Goal: Task Accomplishment & Management: Use online tool/utility

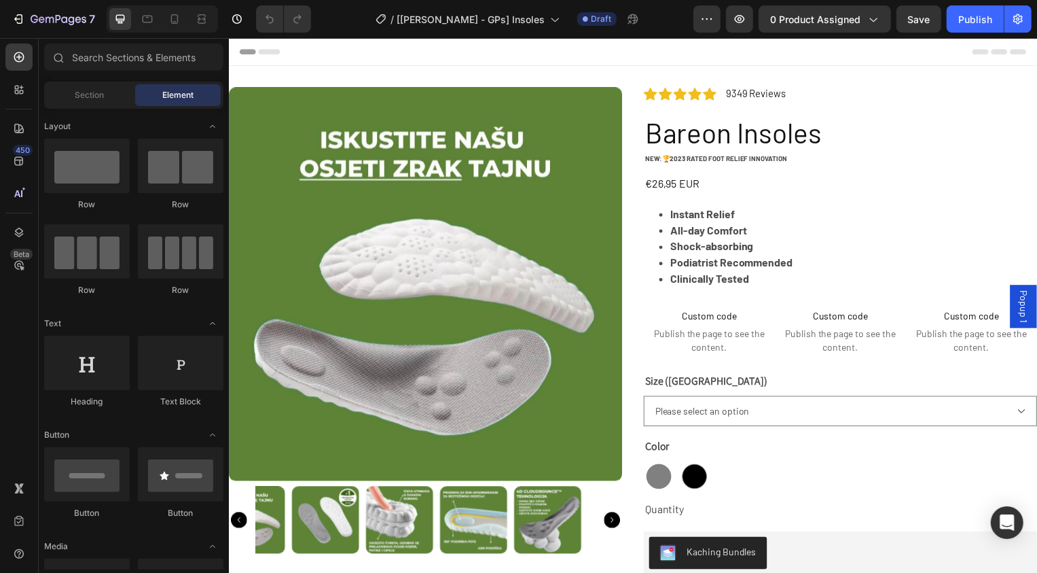
select select "M 4-5 | W 5.5-6.5"
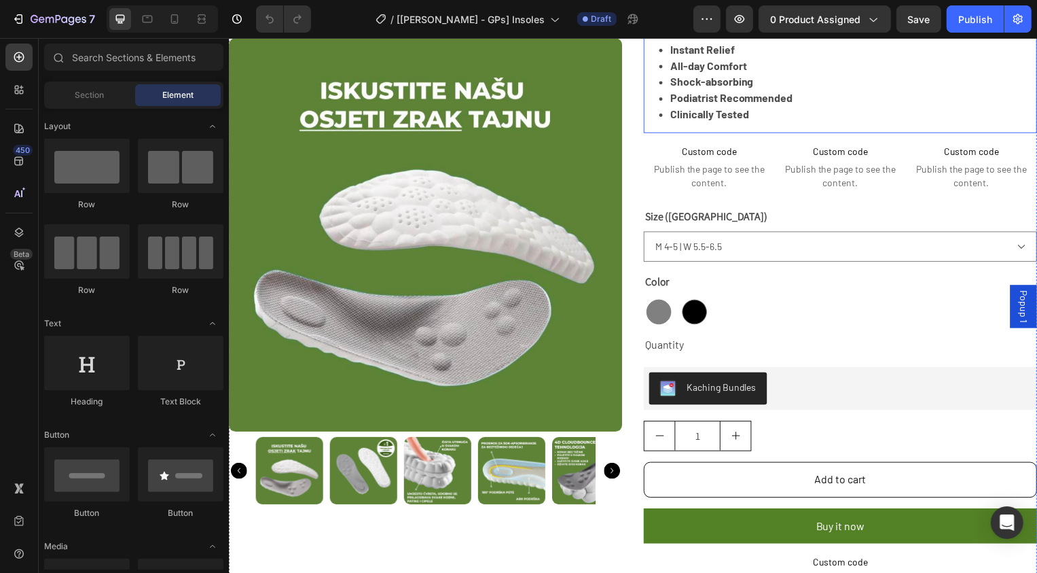
scroll to position [177, 0]
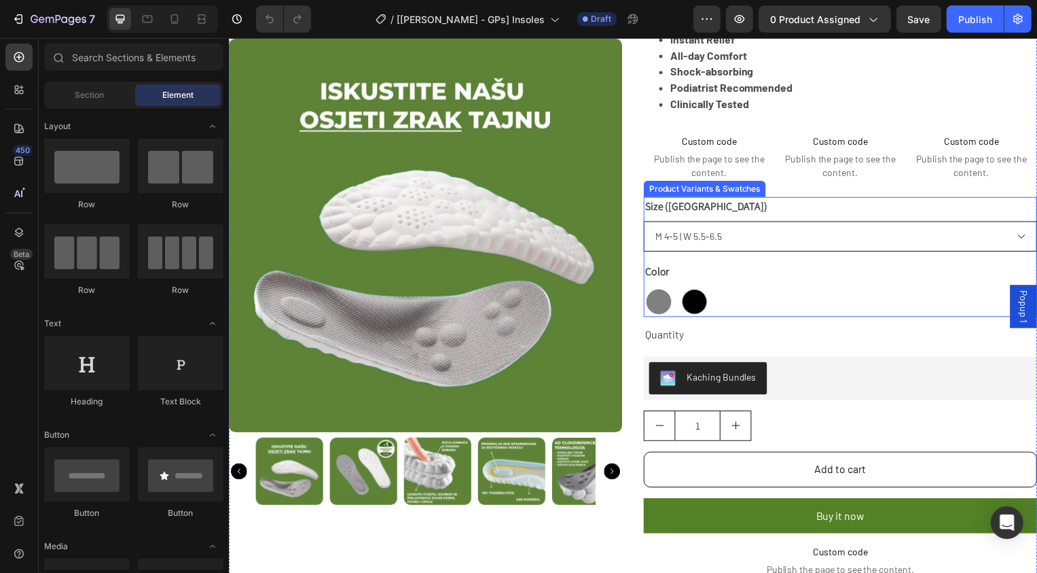
click at [726, 229] on select "Please select an option M 4-5 | W 5.5-6.5 M 5-6 | W 6.5-7.5 M 6-7 | W 7.5-8.5 M…" at bounding box center [845, 237] width 397 height 31
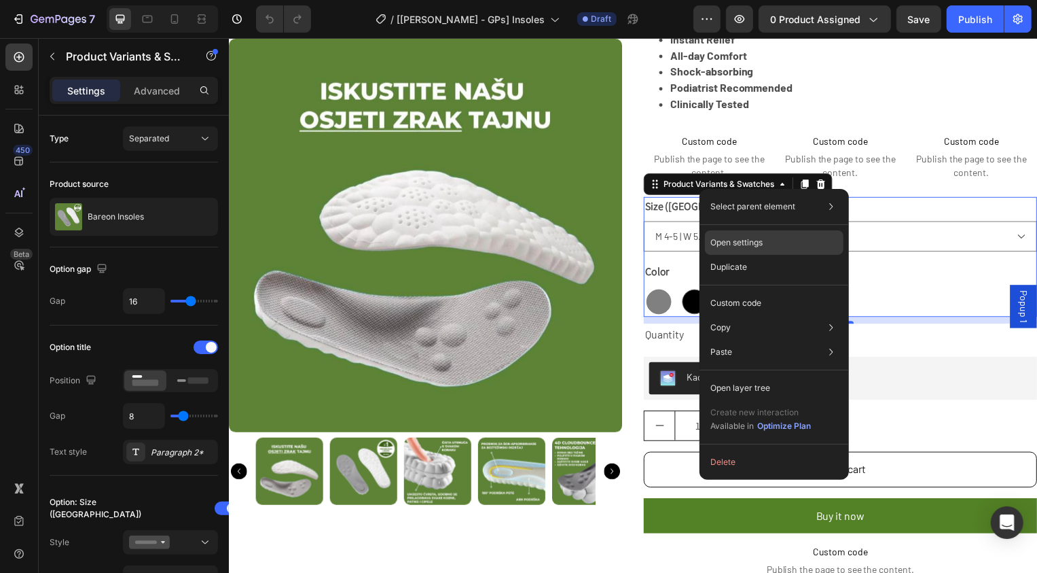
click at [746, 245] on p "Open settings" at bounding box center [737, 242] width 52 height 12
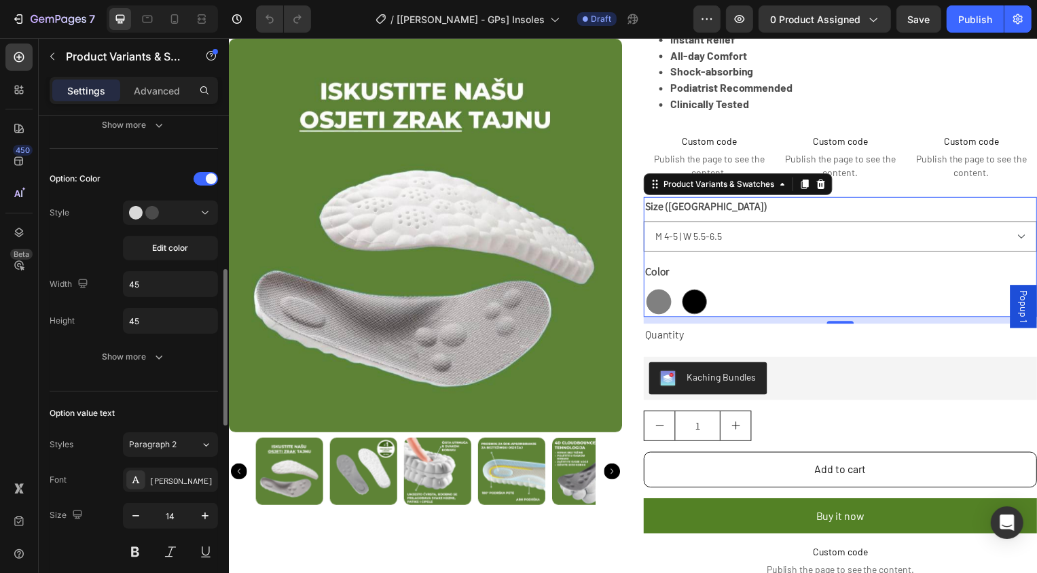
scroll to position [530, 0]
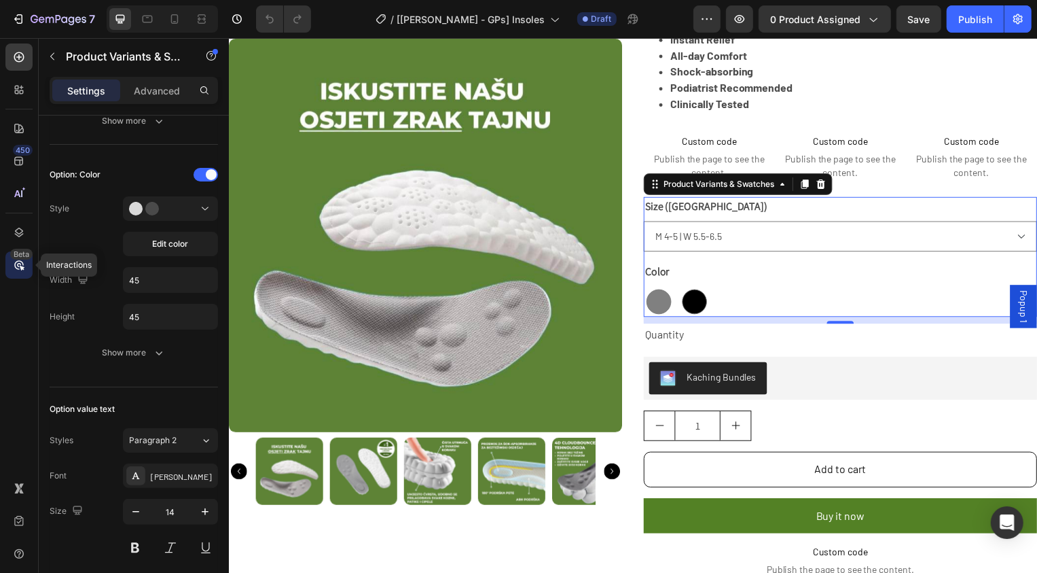
click at [18, 256] on div "Beta" at bounding box center [21, 254] width 22 height 11
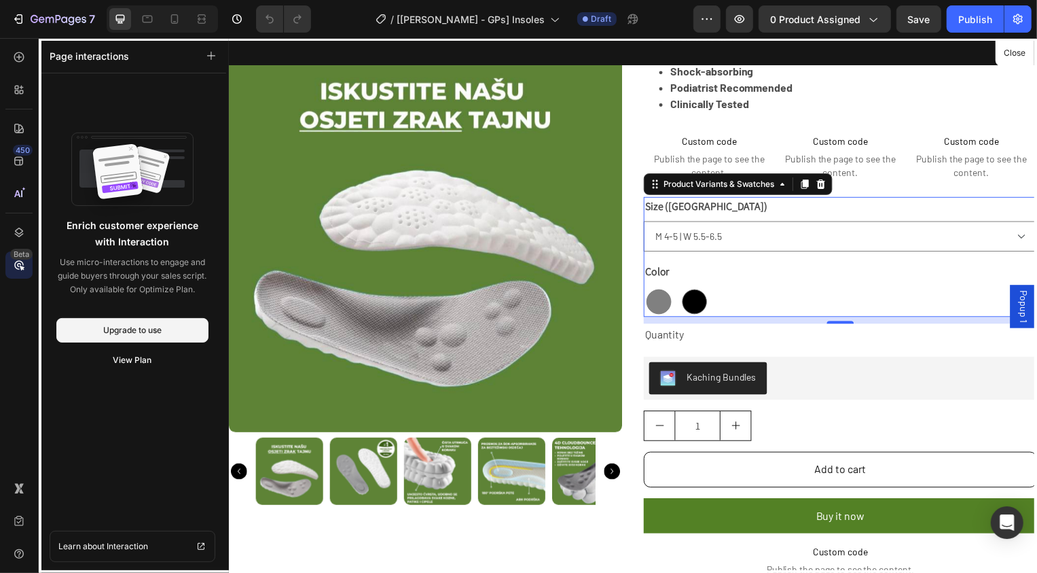
click at [677, 205] on div at bounding box center [635, 308] width 815 height 540
click at [692, 264] on div at bounding box center [635, 308] width 815 height 540
click at [712, 190] on div at bounding box center [635, 308] width 815 height 540
click at [1037, 54] on div at bounding box center [635, 308] width 815 height 540
click at [1015, 56] on button "Close" at bounding box center [1015, 53] width 33 height 20
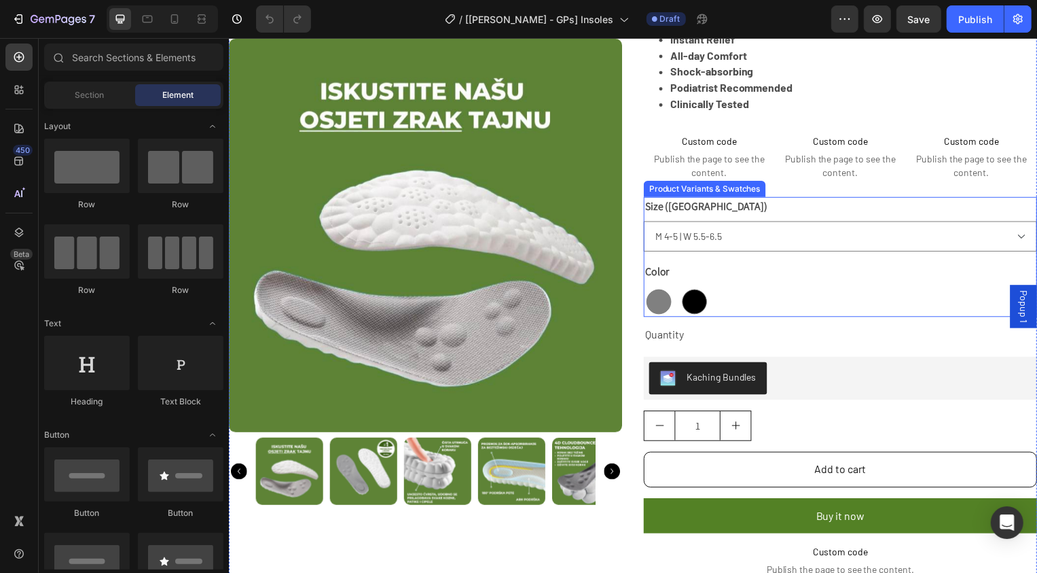
click at [707, 205] on div "Size ([GEOGRAPHIC_DATA]) Please select an option M 4-5 | W 5.5-6.5 M 5-6 | W 6.…" at bounding box center [845, 225] width 397 height 55
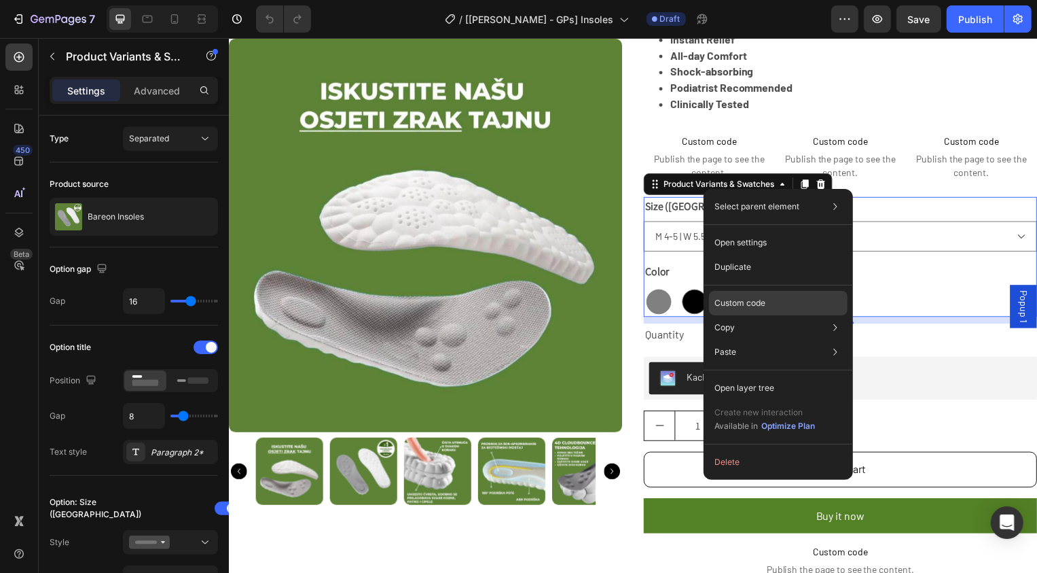
click at [731, 303] on p "Custom code" at bounding box center [740, 303] width 51 height 12
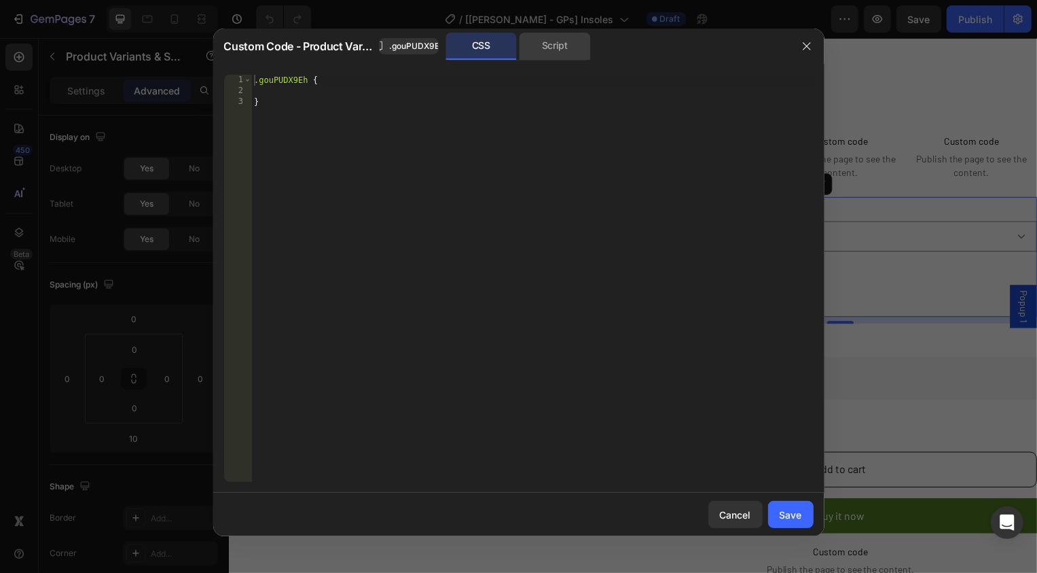
click at [550, 51] on div "Script" at bounding box center [555, 46] width 71 height 27
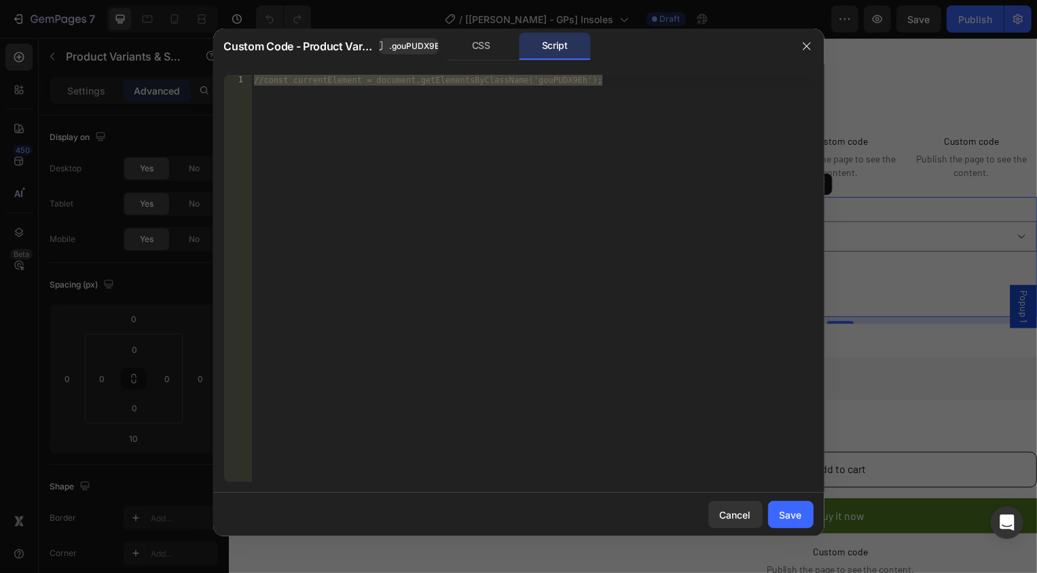
click at [459, 154] on div "//const currentElement = document.getElementsByClassName('gouPUDX9Eh');" at bounding box center [532, 289] width 562 height 429
type textarea "//const currentElement = document.getElementsByClassName('gouPUDX9Eh');"
paste textarea
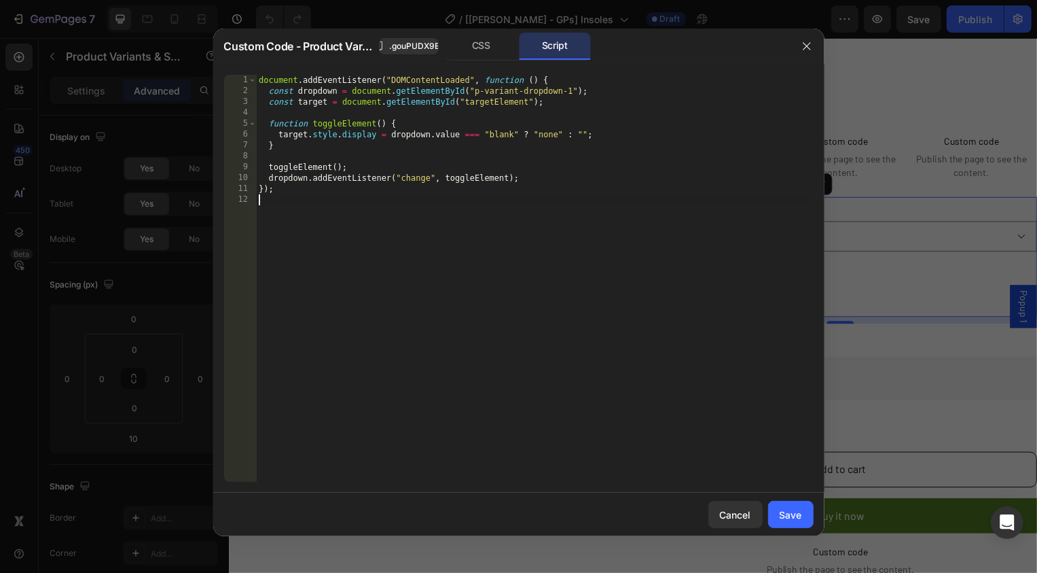
click at [414, 175] on div "document . addEventListener ( "DOMContentLoaded" , function ( ) { const dropdow…" at bounding box center [535, 289] width 558 height 429
click at [418, 177] on div "document . addEventListener ( "DOMContentLoaded" , function ( ) { const dropdow…" at bounding box center [535, 289] width 558 height 429
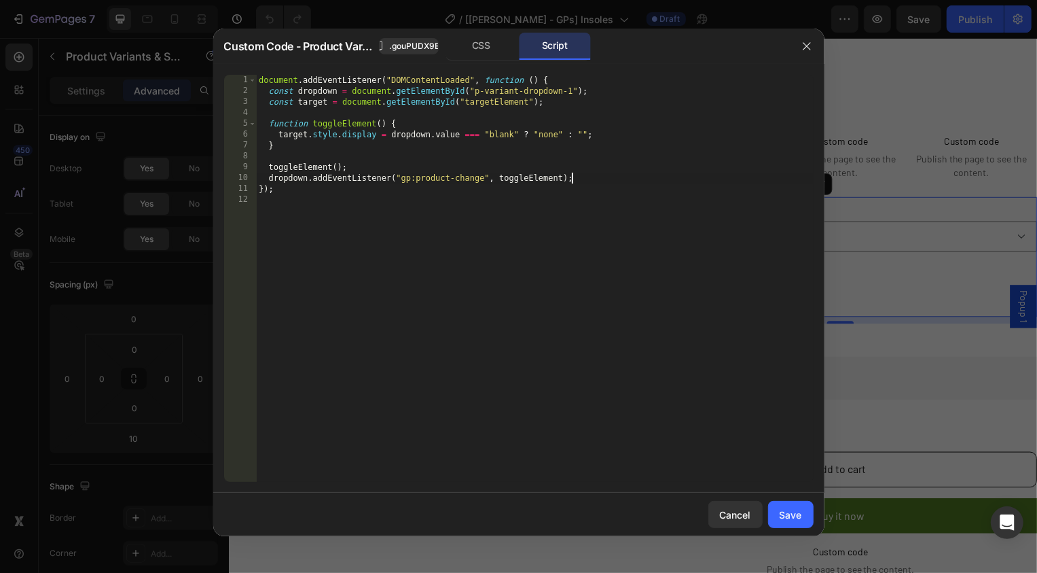
click at [483, 179] on div "document . addEventListener ( "DOMContentLoaded" , function ( ) { const dropdow…" at bounding box center [535, 289] width 558 height 429
click at [432, 151] on div "document . addEventListener ( "DOMContentLoaded" , function ( ) { const dropdow…" at bounding box center [535, 289] width 558 height 429
click at [415, 47] on span ".gouPUDX9Eh" at bounding box center [416, 46] width 55 height 12
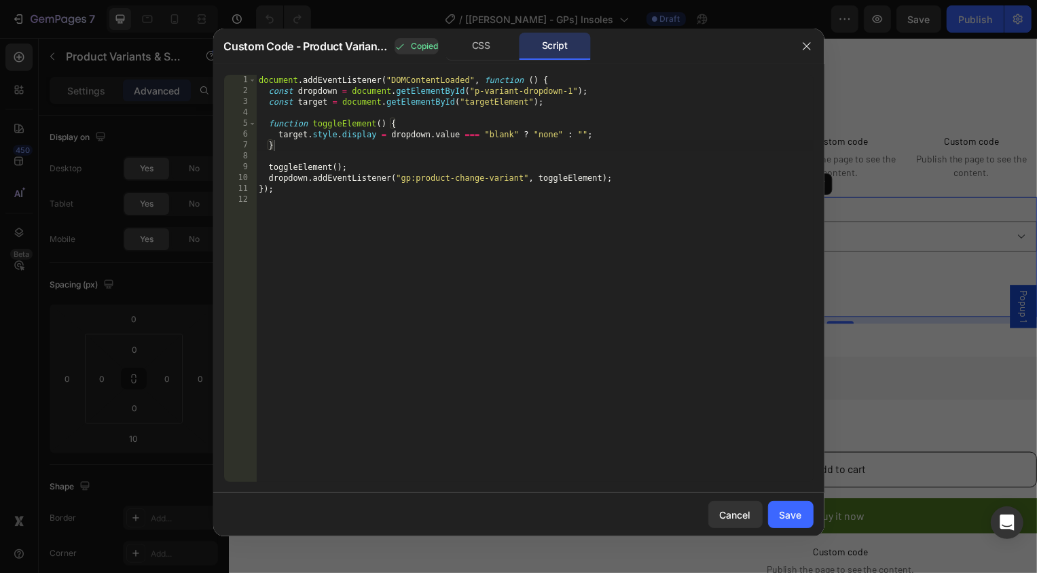
click at [318, 89] on div "document . addEventListener ( "DOMContentLoaded" , function ( ) { const dropdow…" at bounding box center [535, 289] width 558 height 429
click at [468, 90] on div "document . addEventListener ( "DOMContentLoaded" , function ( ) { const product…" at bounding box center [535, 289] width 558 height 429
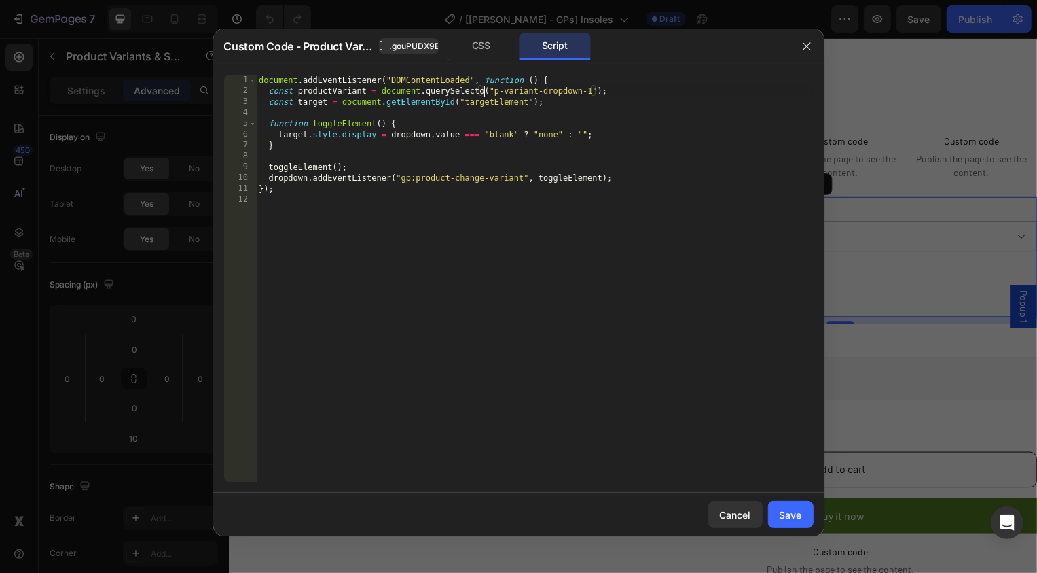
scroll to position [0, 18]
drag, startPoint x: 498, startPoint y: 91, endPoint x: 597, endPoint y: 91, distance: 99.2
click at [597, 91] on div "document . addEventListener ( "DOMContentLoaded" , function ( ) { const product…" at bounding box center [535, 289] width 558 height 429
paste textarea ".gouPUDX9Eh"
paste textarea "gp-product-variants"
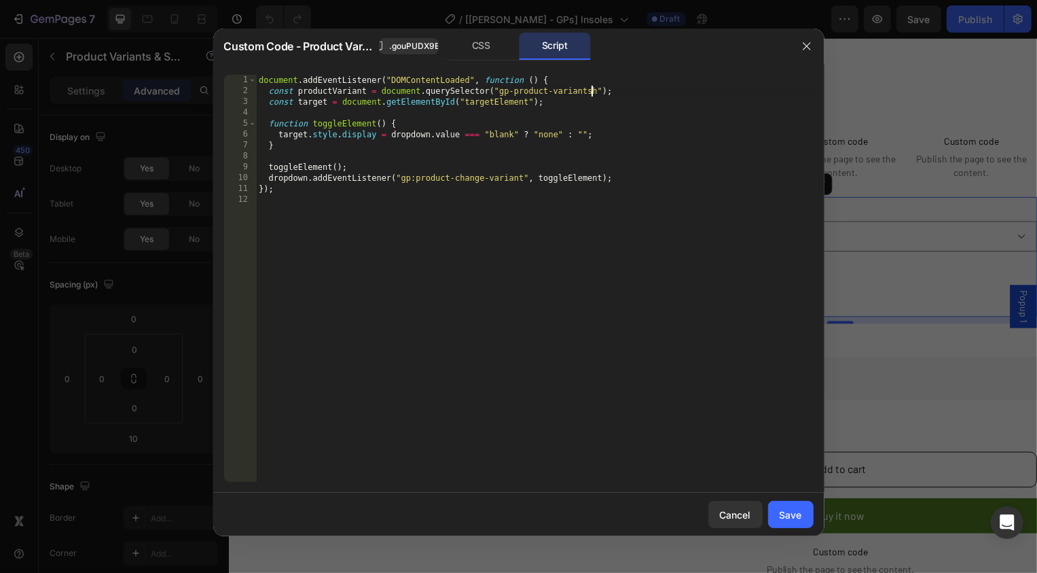
drag, startPoint x: 499, startPoint y: 92, endPoint x: 550, endPoint y: 92, distance: 50.3
click at [550, 92] on div "document . addEventListener ( "DOMContentLoaded" , function ( ) { const product…" at bounding box center [535, 289] width 558 height 429
drag, startPoint x: 552, startPoint y: 86, endPoint x: 499, endPoint y: 94, distance: 54.2
click at [499, 94] on div "document . addEventListener ( "DOMContentLoaded" , function ( ) { const product…" at bounding box center [535, 289] width 558 height 429
paste textarea "gp-product-variants"
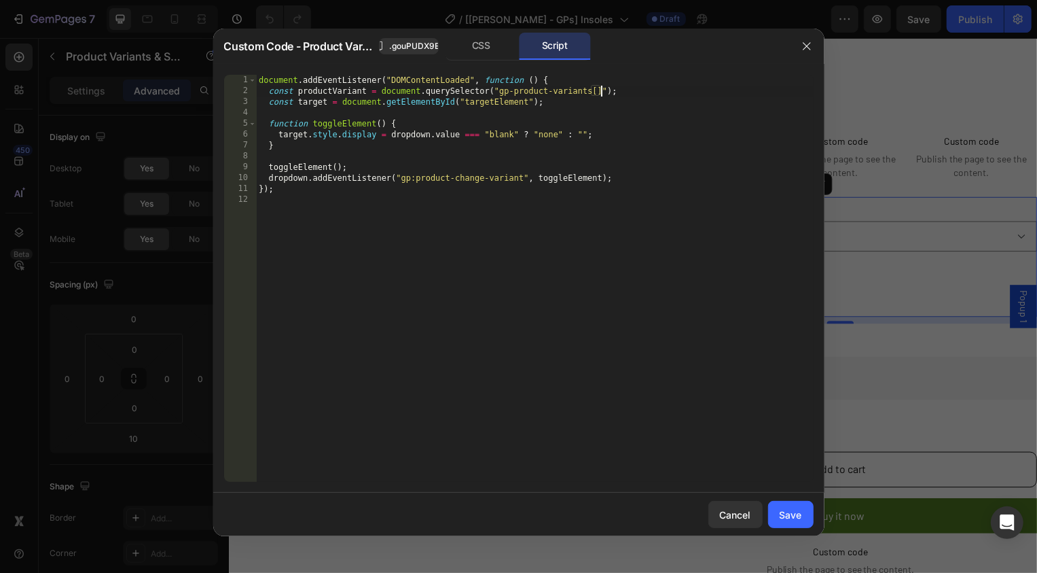
scroll to position [0, 23]
paste textarea "data-id="gouPUDX9Eh""
click at [496, 90] on div "document . addEventListener ( "DOMContentLoaded" , function ( ) { const product…" at bounding box center [535, 289] width 558 height 429
click at [704, 91] on div "document . addEventListener ( "DOMContentLoaded" , function ( ) { const product…" at bounding box center [535, 289] width 558 height 429
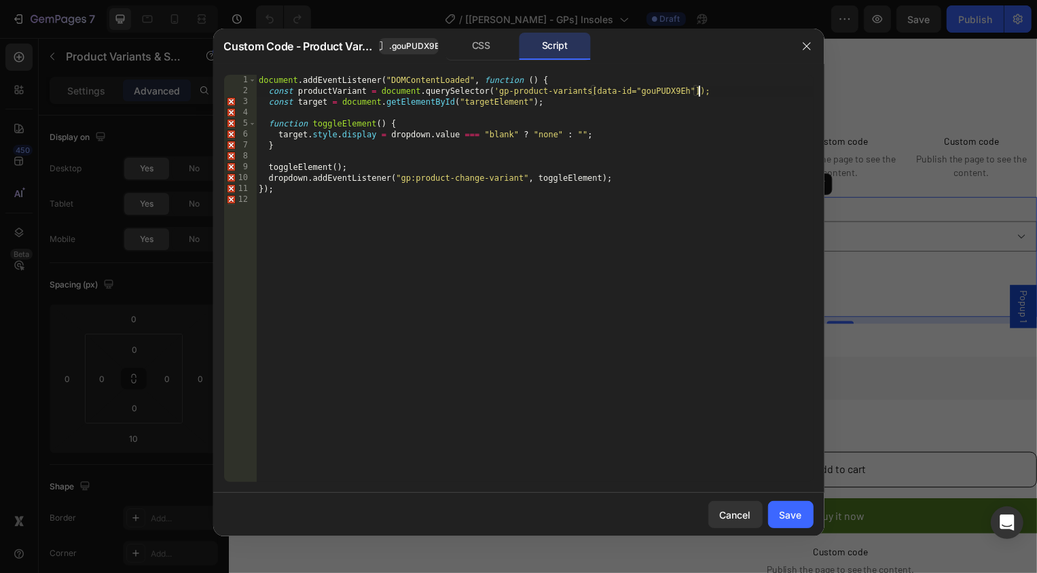
scroll to position [0, 37]
click at [651, 131] on div "document . addEventListener ( "DOMContentLoaded" , function ( ) { const product…" at bounding box center [535, 289] width 558 height 429
paste textarea "const target = document.getElementById("option-name="Color"")"
drag, startPoint x: 528, startPoint y: 104, endPoint x: 466, endPoint y: 99, distance: 62.7
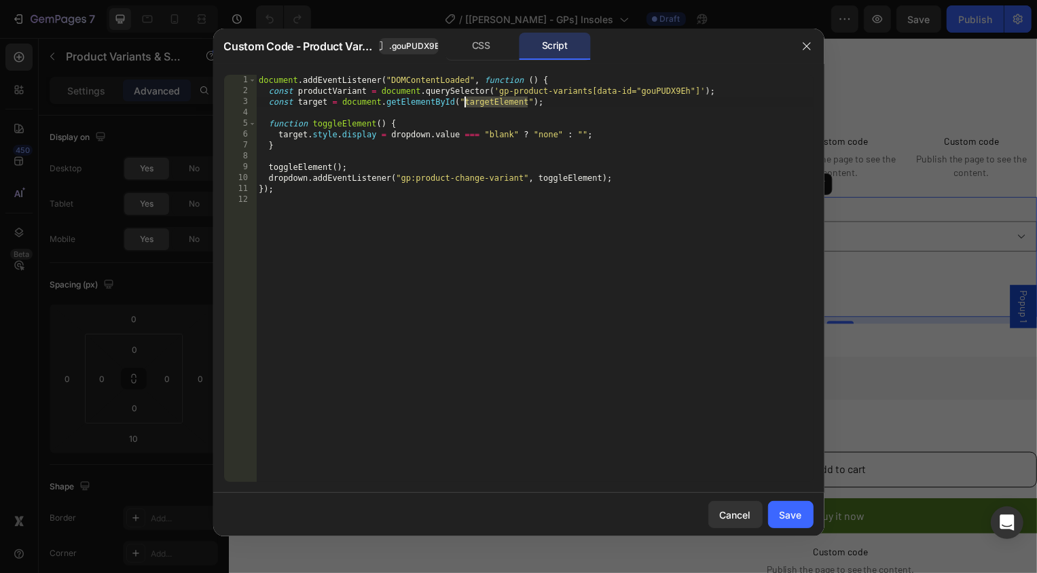
click at [466, 99] on div "document . addEventListener ( "DOMContentLoaded" , function ( ) { const product…" at bounding box center [535, 289] width 558 height 429
paste textarea "option-name="Color""
click at [463, 103] on div "document . addEventListener ( "DOMContentLoaded" , function ( ) { const product…" at bounding box center [535, 289] width 558 height 429
click at [568, 102] on div "document . addEventListener ( "DOMContentLoaded" , function ( ) { const product…" at bounding box center [535, 289] width 558 height 429
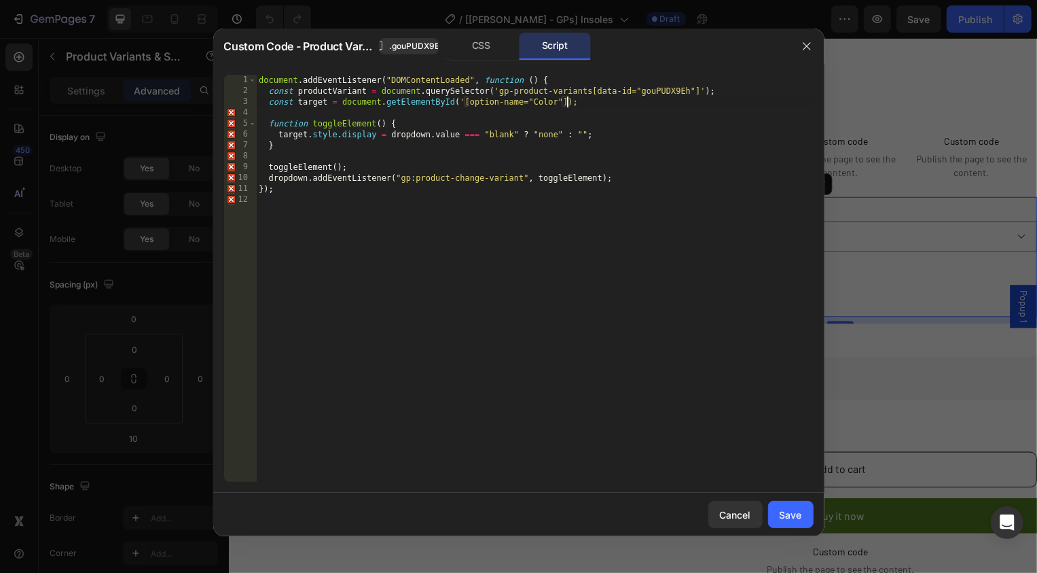
scroll to position [0, 26]
drag, startPoint x: 700, startPoint y: 92, endPoint x: 497, endPoint y: 96, distance: 202.5
click at [497, 96] on div "document . addEventListener ( "DOMContentLoaded" , function ( ) { const product…" at bounding box center [535, 289] width 558 height 429
click at [463, 101] on div "document . addEventListener ( "DOMContentLoaded" , function ( ) { const product…" at bounding box center [535, 289] width 558 height 429
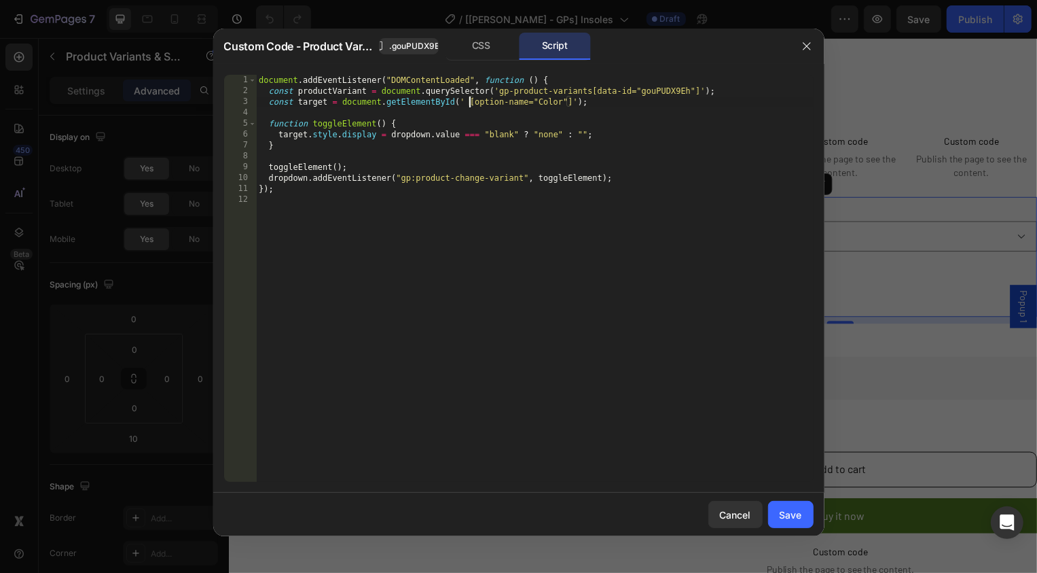
paste textarea "gp-product-variants[data-id="gouPUDX9Eh"]"
click at [421, 105] on div "document . addEventListener ( "DOMContentLoaded" , function ( ) { const product…" at bounding box center [535, 289] width 558 height 429
click at [459, 92] on div "document . addEventListener ( "DOMContentLoaded" , function ( ) { const product…" at bounding box center [535, 289] width 558 height 429
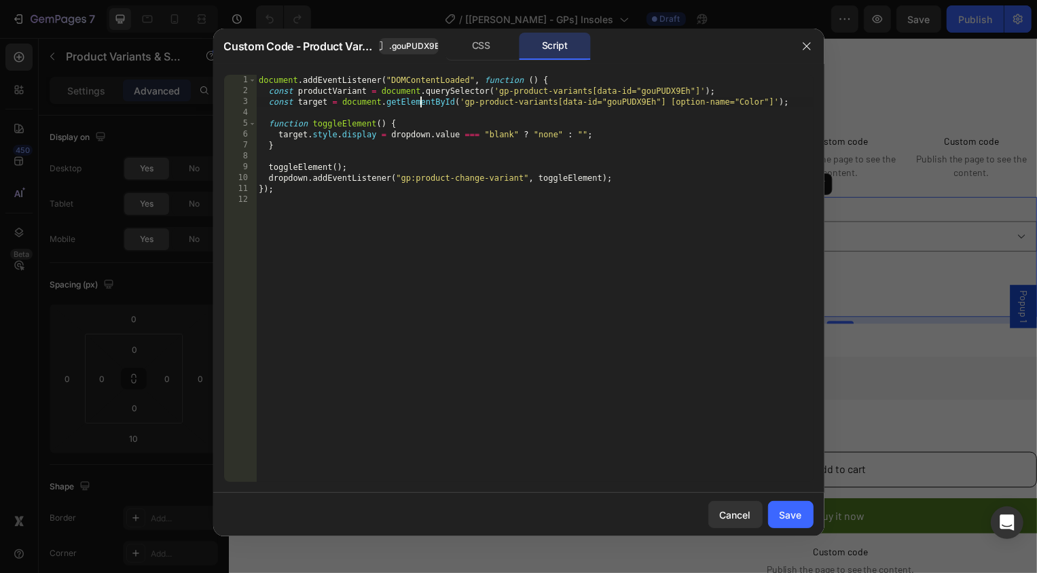
click at [459, 92] on div "document . addEventListener ( "DOMContentLoaded" , function ( ) { const product…" at bounding box center [535, 289] width 558 height 429
click at [416, 101] on div "document . addEventListener ( "DOMContentLoaded" , function ( ) { const product…" at bounding box center [535, 289] width 558 height 429
paste textarea "querySelector"
click at [499, 164] on div "document . addEventListener ( "DOMContentLoaded" , function ( ) { const product…" at bounding box center [535, 289] width 558 height 429
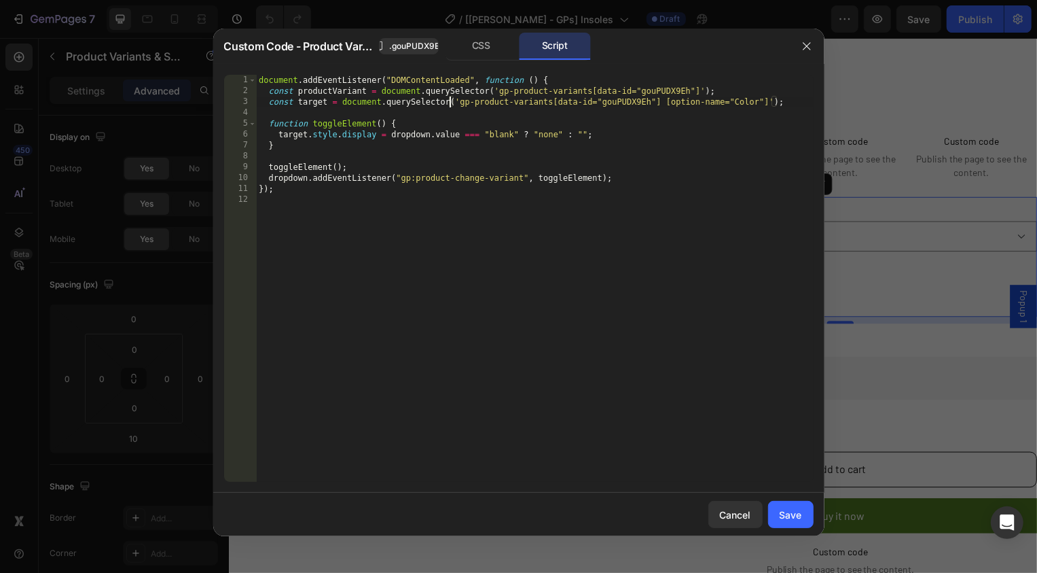
type textarea "toggleElement();"
click at [789, 518] on div "Save" at bounding box center [791, 514] width 22 height 14
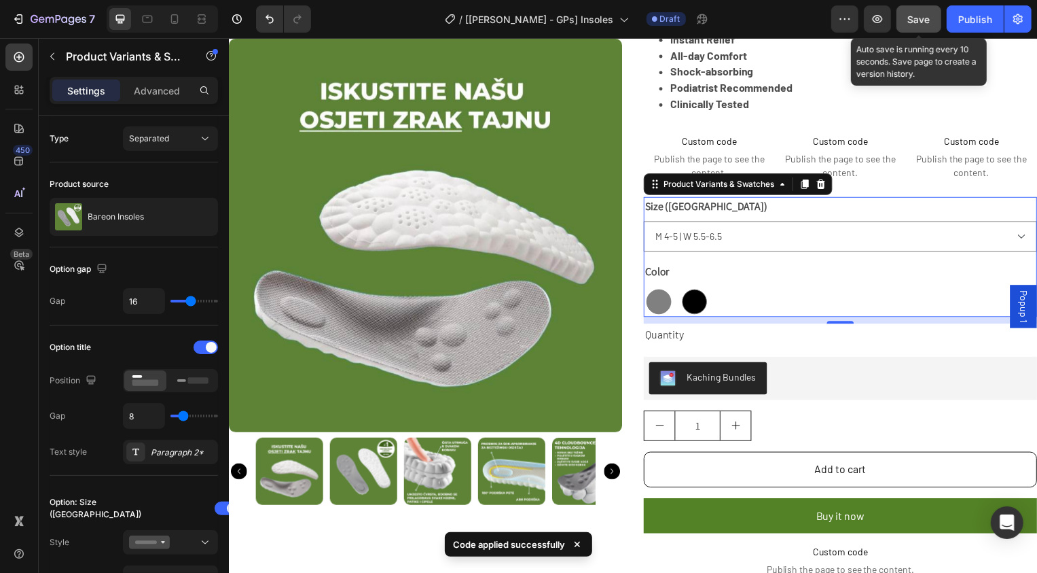
click at [921, 19] on span "Save" at bounding box center [919, 20] width 22 height 12
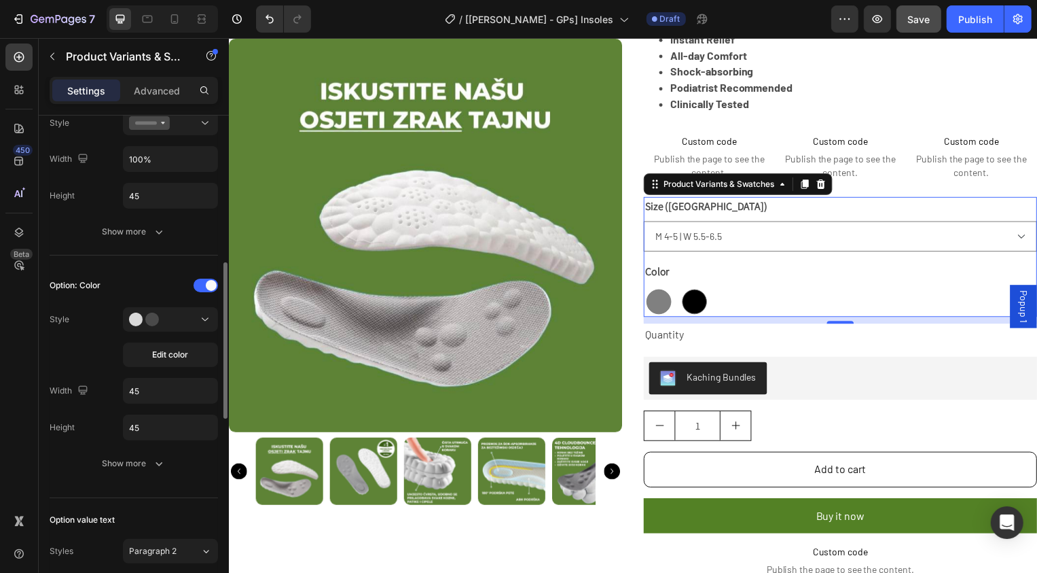
scroll to position [430, 0]
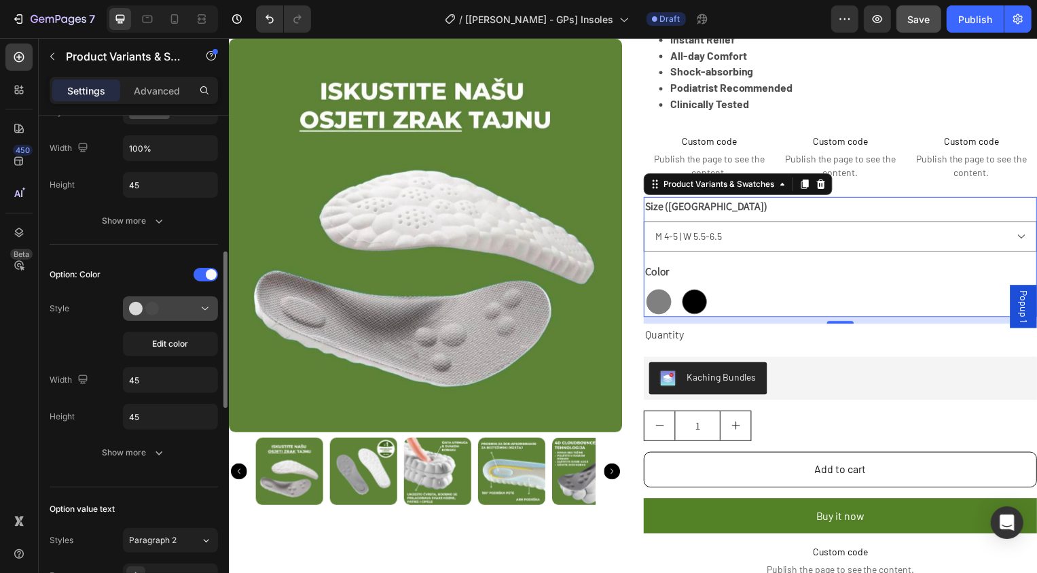
click at [185, 306] on div at bounding box center [170, 309] width 83 height 14
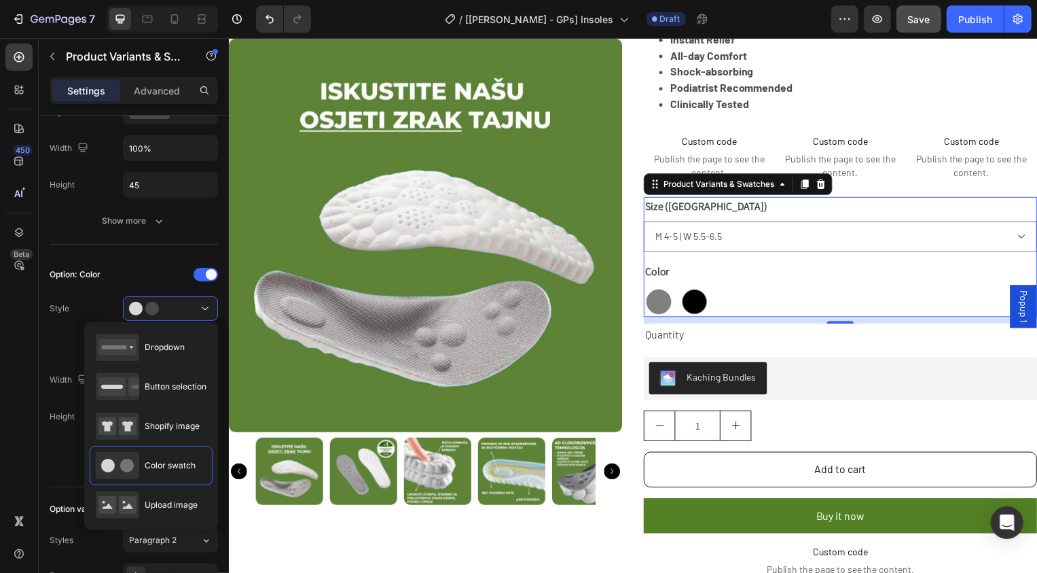
click at [10, 344] on div "450 Beta" at bounding box center [18, 275] width 27 height 464
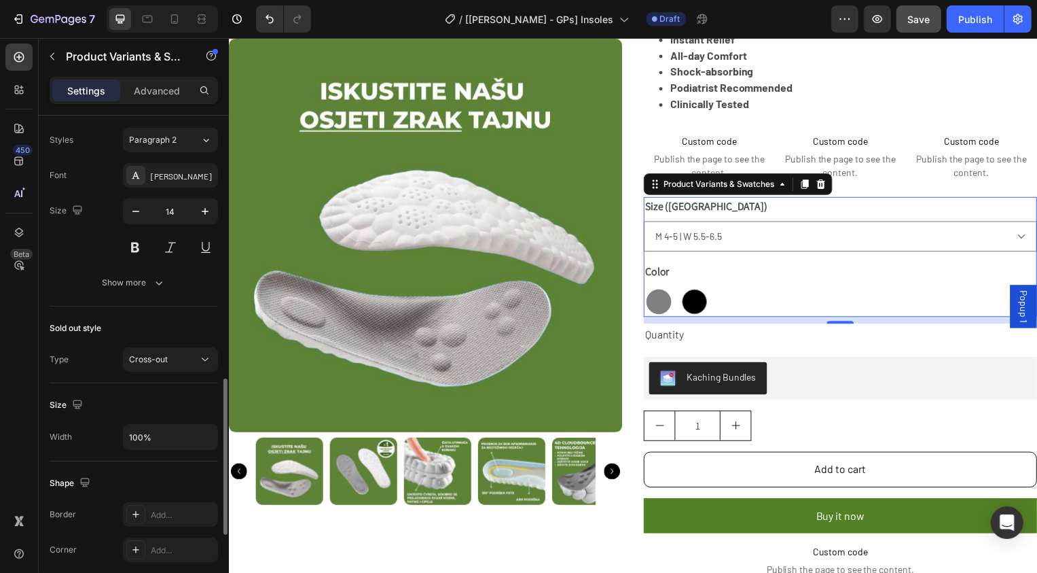
scroll to position [832, 0]
click at [180, 341] on div "Sold out style [PERSON_NAME]-out" at bounding box center [134, 342] width 168 height 77
click at [168, 351] on div "Cross-out" at bounding box center [170, 358] width 83 height 14
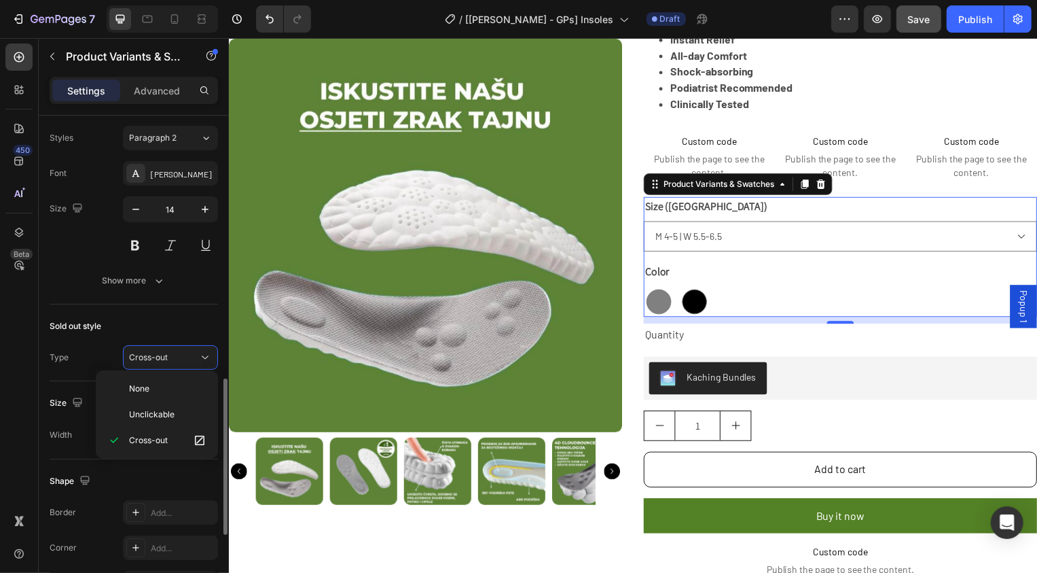
click at [178, 312] on div "Sold out style [PERSON_NAME]-out" at bounding box center [134, 342] width 168 height 77
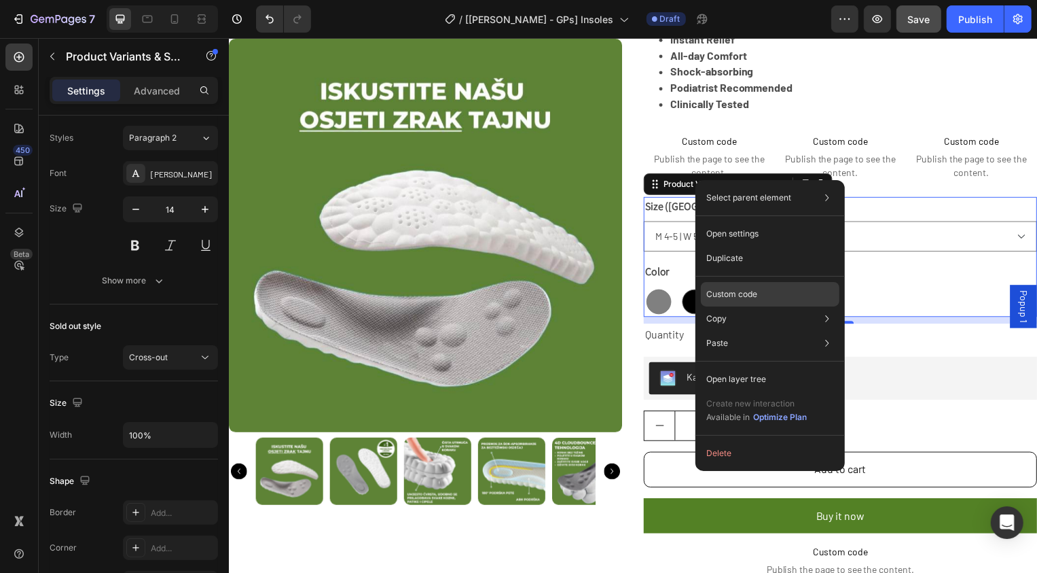
click at [712, 292] on p "Custom code" at bounding box center [731, 294] width 51 height 12
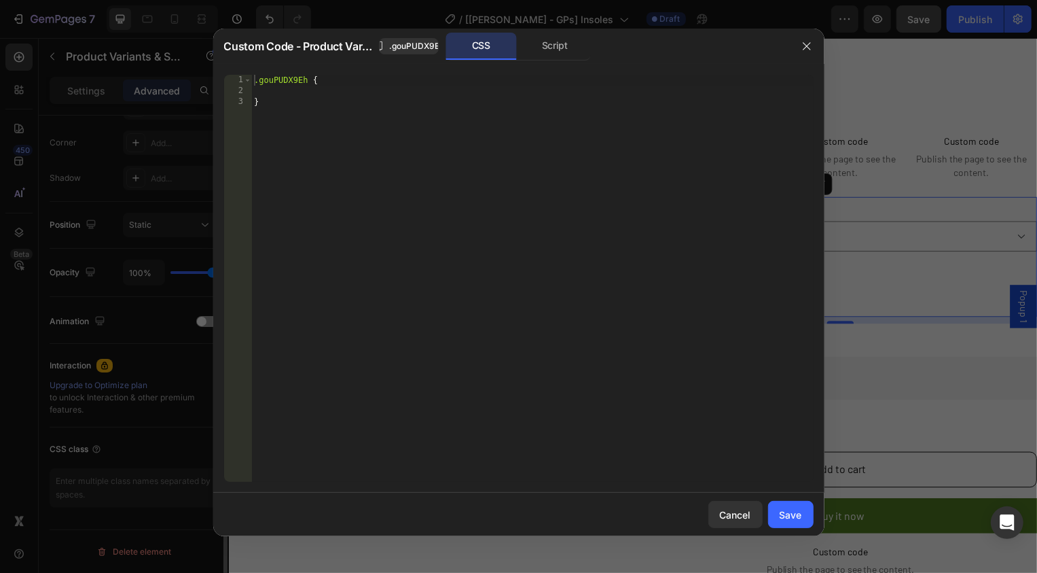
scroll to position [409, 0]
click at [568, 50] on div "Script" at bounding box center [555, 46] width 71 height 27
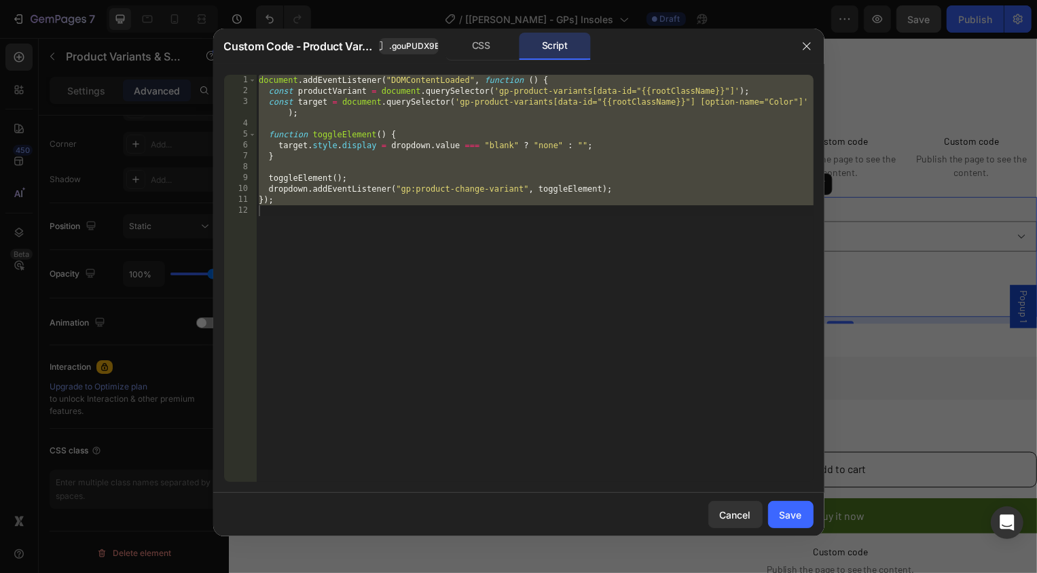
click at [550, 140] on div "document . addEventListener ( "DOMContentLoaded" , function ( ) { const product…" at bounding box center [535, 289] width 558 height 429
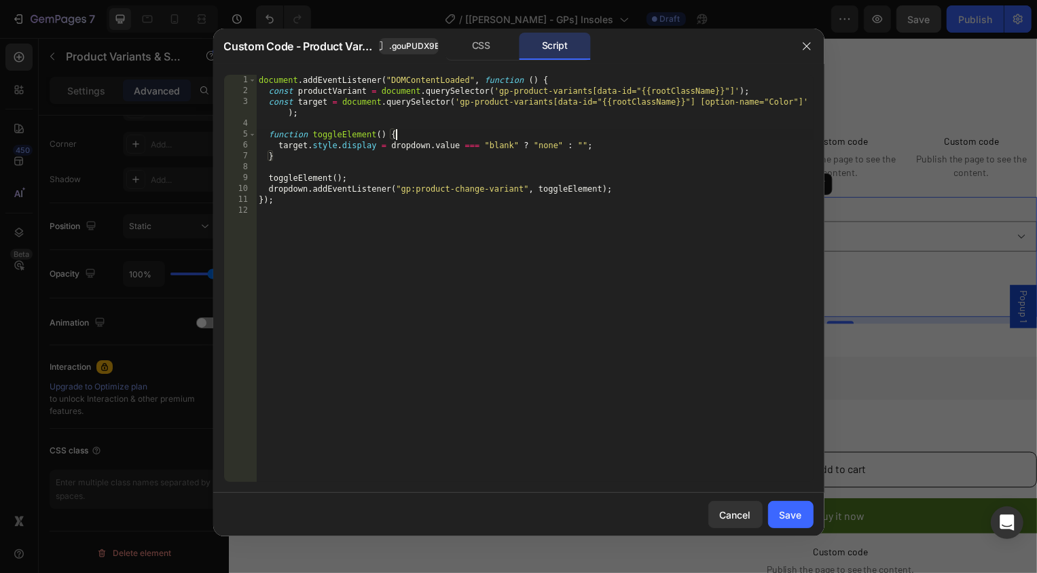
click at [344, 92] on div "document . addEventListener ( "DOMContentLoaded" , function ( ) { const product…" at bounding box center [535, 289] width 558 height 429
click at [406, 150] on div "document . addEventListener ( "DOMContentLoaded" , function ( ) { const product…" at bounding box center [535, 289] width 558 height 429
paste textarea "productVariant"
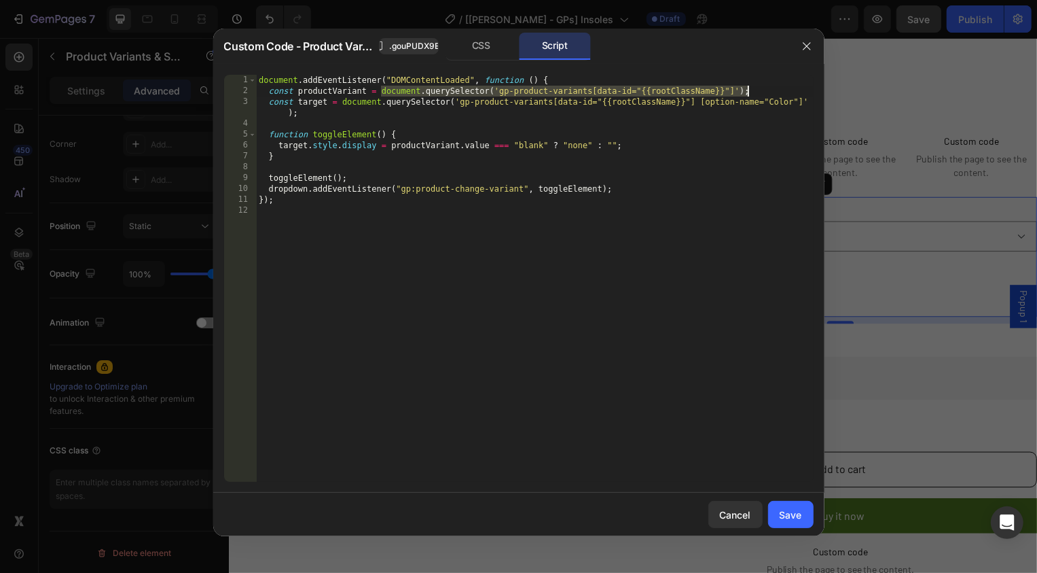
drag, startPoint x: 382, startPoint y: 90, endPoint x: 766, endPoint y: 94, distance: 384.5
click at [766, 94] on div "document . addEventListener ( "DOMContentLoaded" , function ( ) { const product…" at bounding box center [535, 289] width 558 height 429
click at [412, 52] on button ".gouPUDX9Eh" at bounding box center [409, 46] width 60 height 16
click at [482, 148] on div "document . addEventListener ( "DOMContentLoaded" , function ( ) { const product…" at bounding box center [535, 289] width 558 height 429
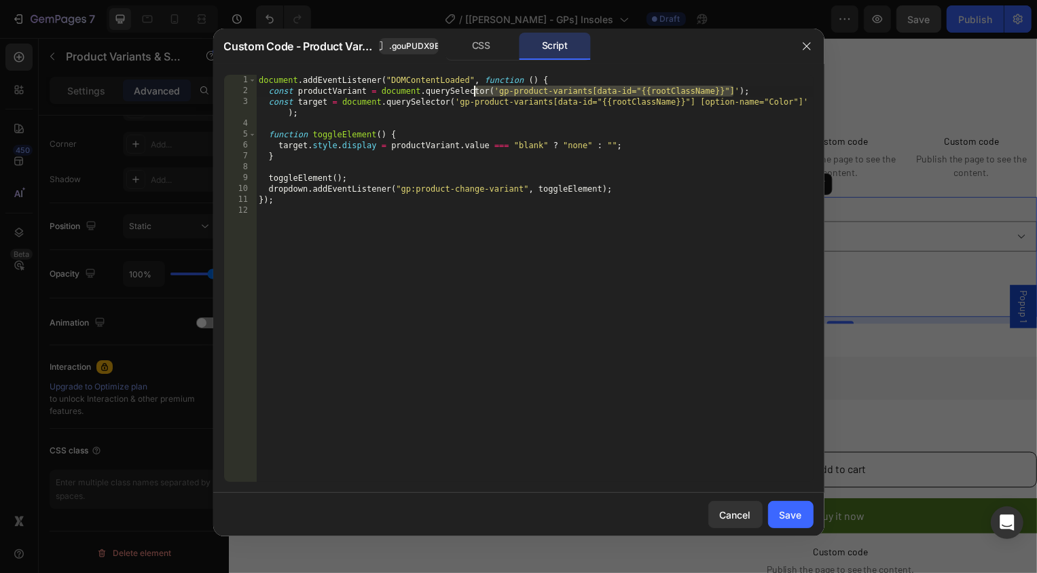
drag, startPoint x: 732, startPoint y: 91, endPoint x: 472, endPoint y: 88, distance: 260.2
click at [472, 88] on div "document . addEventListener ( "DOMContentLoaded" , function ( ) { const product…" at bounding box center [535, 289] width 558 height 429
click at [734, 90] on div "document . addEventListener ( "DOMContentLoaded" , function ( ) { const product…" at bounding box center [535, 289] width 558 height 429
paste textarea "gouPUDX9Eh"] [option-name="Size (US)"] [variant-option-name="Size (US)"] select…"
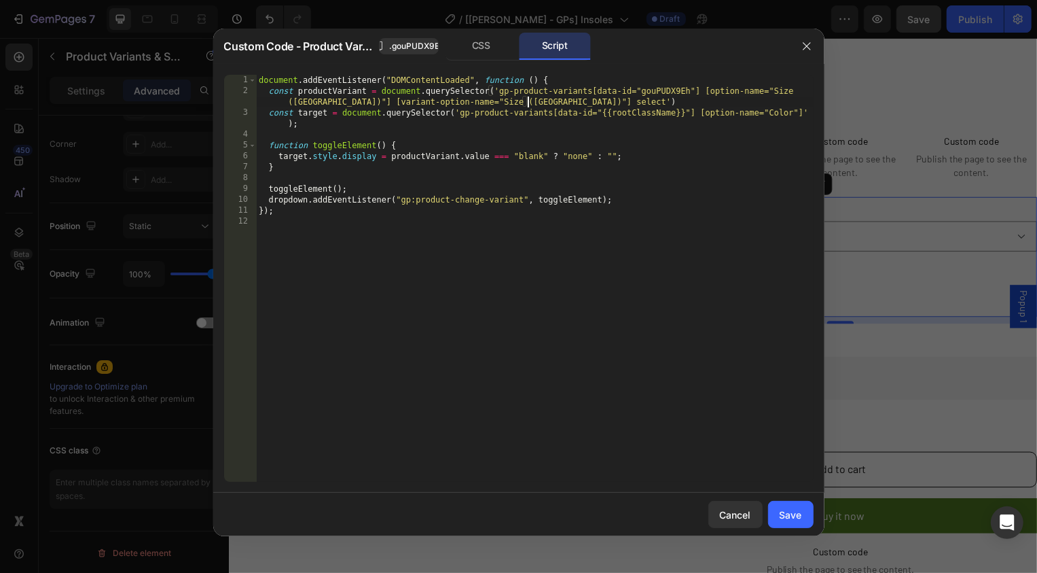
drag, startPoint x: 755, startPoint y: 92, endPoint x: 382, endPoint y: 90, distance: 372.3
click at [382, 90] on div "document . addEventListener ( "DOMContentLoaded" , function ( ) { const product…" at bounding box center [535, 289] width 558 height 429
type textarea "const productVariant = document.querySelector('gp-product-variants[data-id="gou…"
click at [785, 513] on div "Save" at bounding box center [791, 514] width 22 height 14
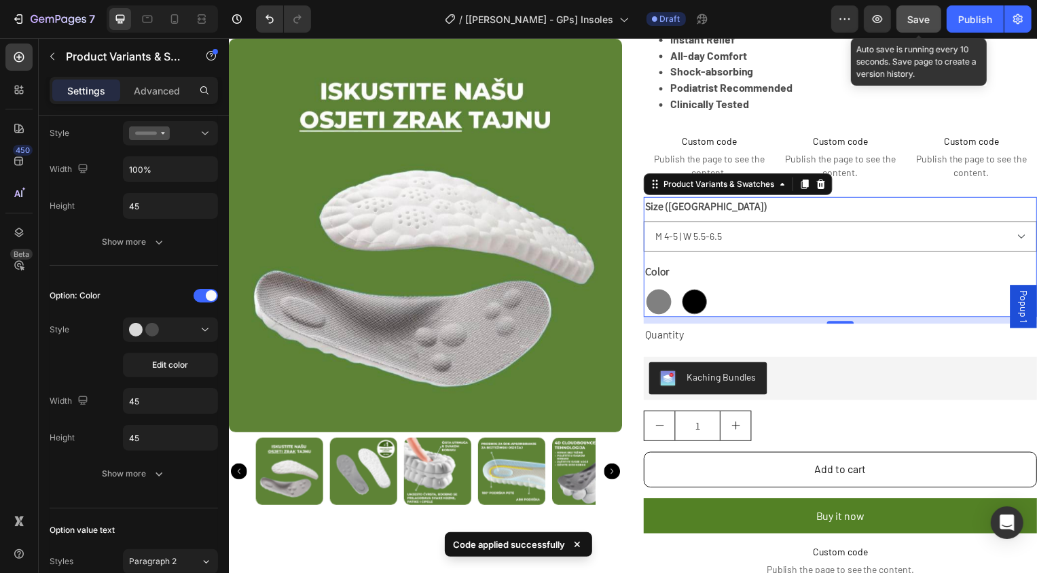
click at [929, 20] on span "Save" at bounding box center [919, 20] width 22 height 12
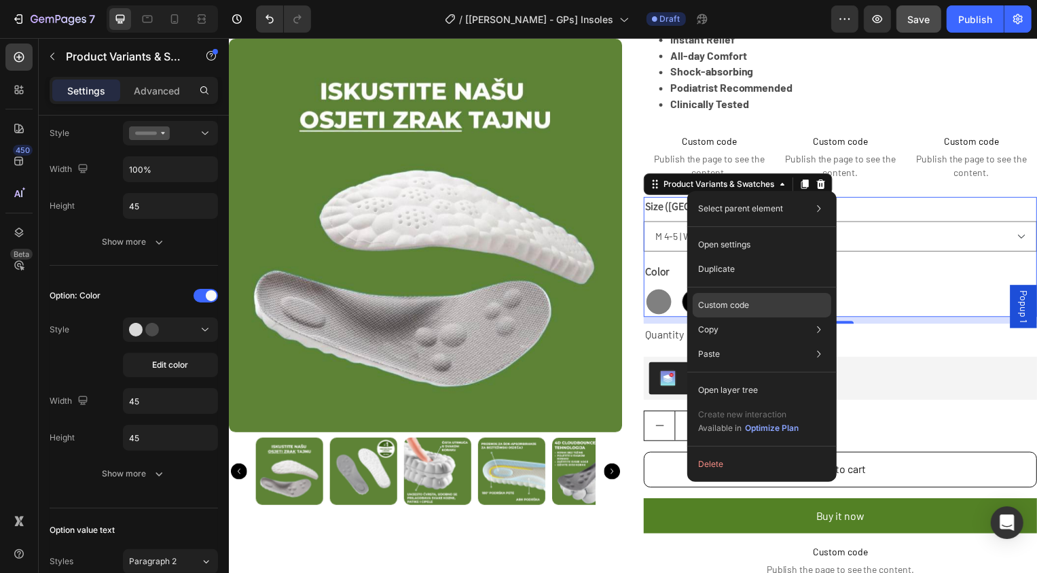
click at [716, 299] on p "Custom code" at bounding box center [723, 305] width 51 height 12
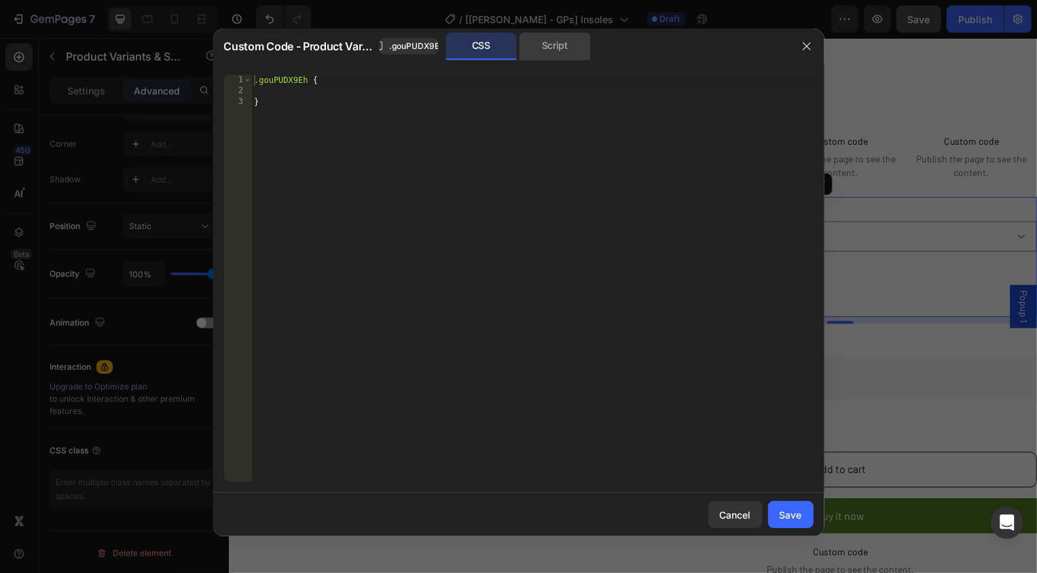
click at [566, 56] on div "Script" at bounding box center [555, 46] width 71 height 27
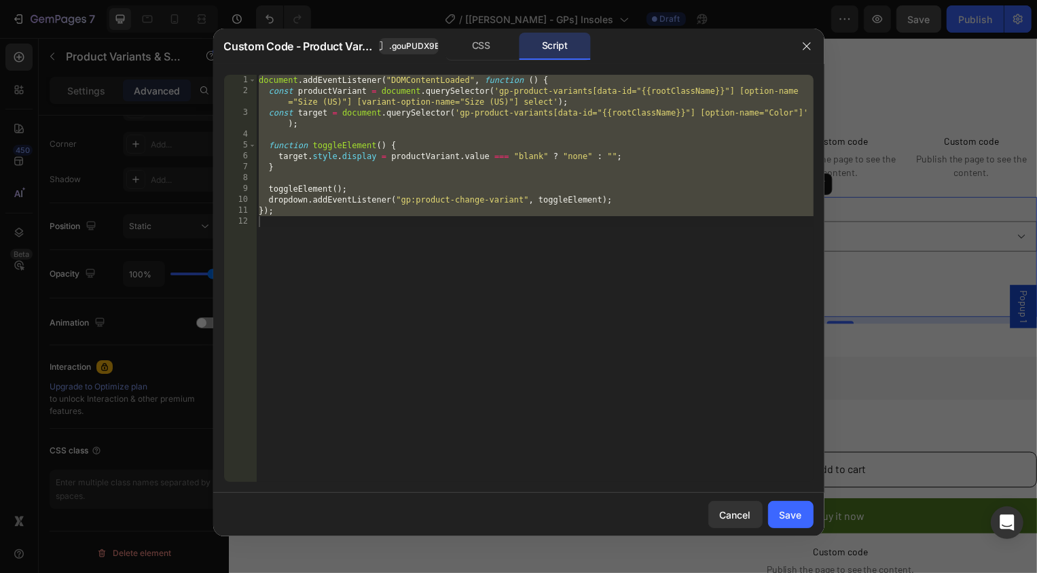
click at [461, 125] on div "document . addEventListener ( "DOMContentLoaded" , function ( ) { const product…" at bounding box center [535, 289] width 558 height 429
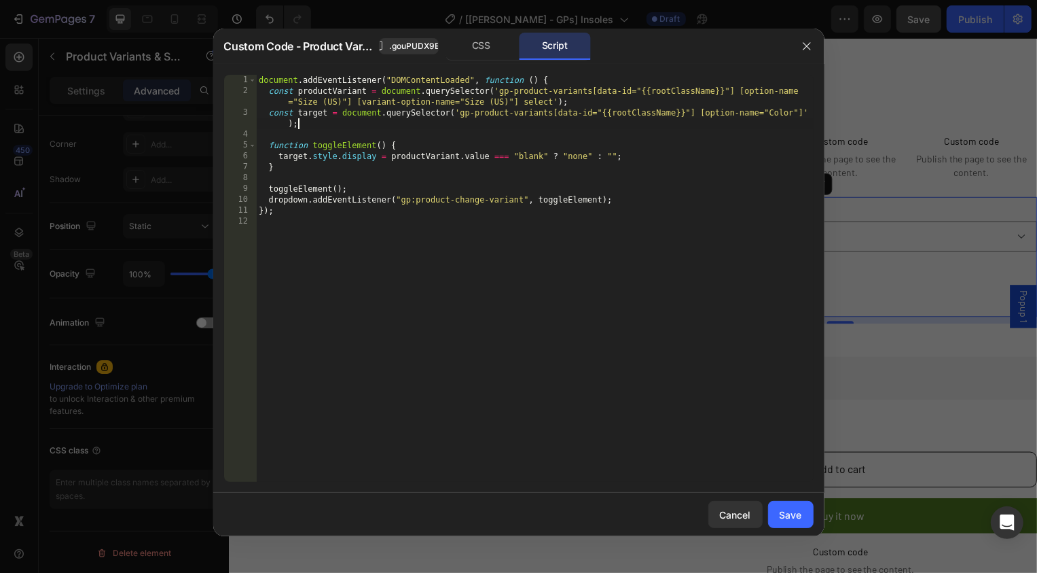
click at [612, 156] on div "document . addEventListener ( "DOMContentLoaded" , function ( ) { const product…" at bounding box center [535, 289] width 558 height 429
type textarea "target.style.display = productVariant.value === "blank" ? "none" : "block";"
click at [725, 247] on div "document . addEventListener ( "DOMContentLoaded" , function ( ) { const product…" at bounding box center [535, 289] width 558 height 429
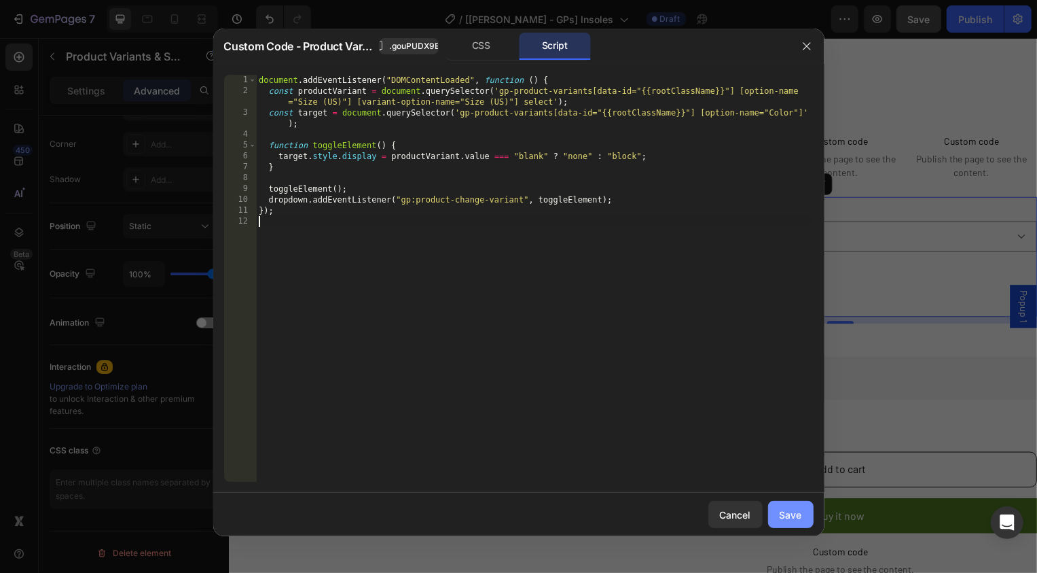
click at [792, 507] on div "Save" at bounding box center [791, 514] width 22 height 14
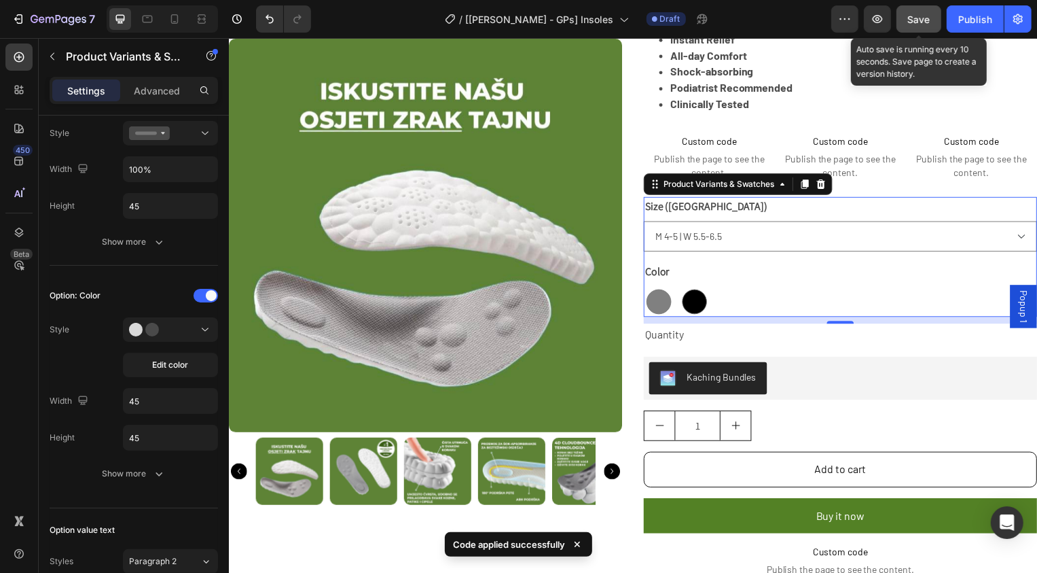
click at [918, 16] on span "Save" at bounding box center [919, 20] width 22 height 12
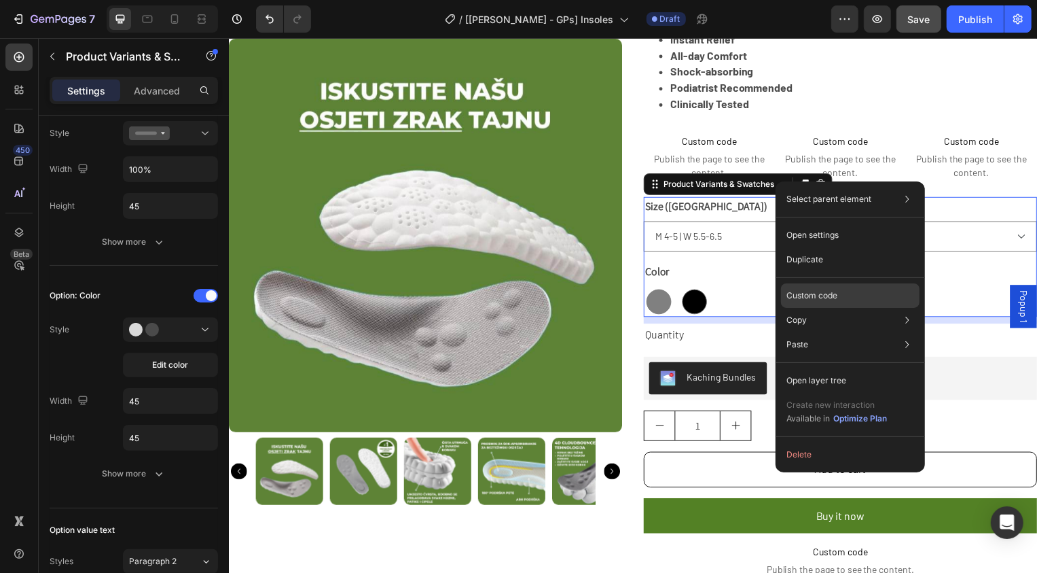
click at [804, 296] on p "Custom code" at bounding box center [812, 295] width 51 height 12
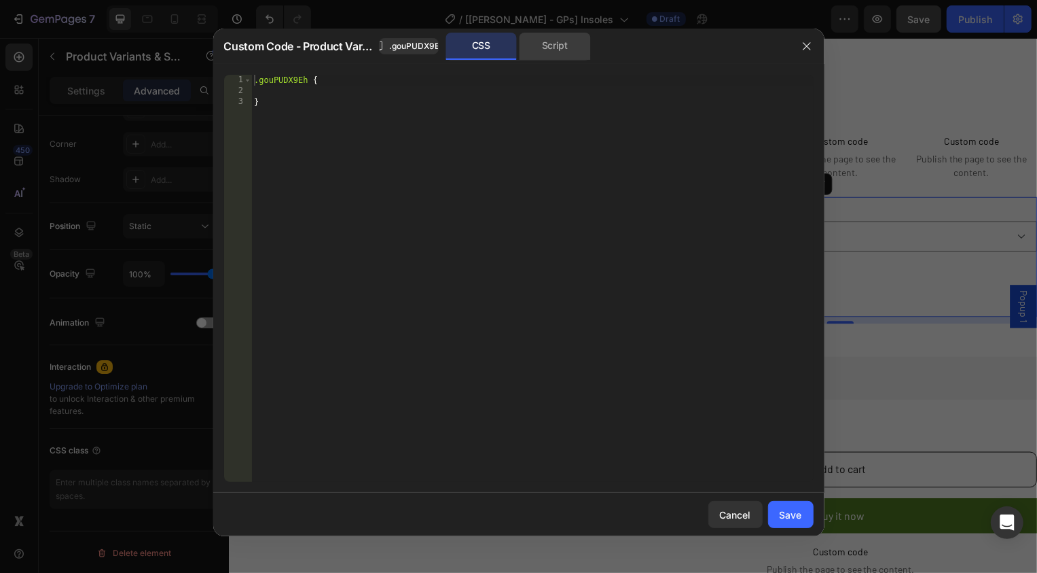
click at [547, 40] on div "Script" at bounding box center [555, 46] width 71 height 27
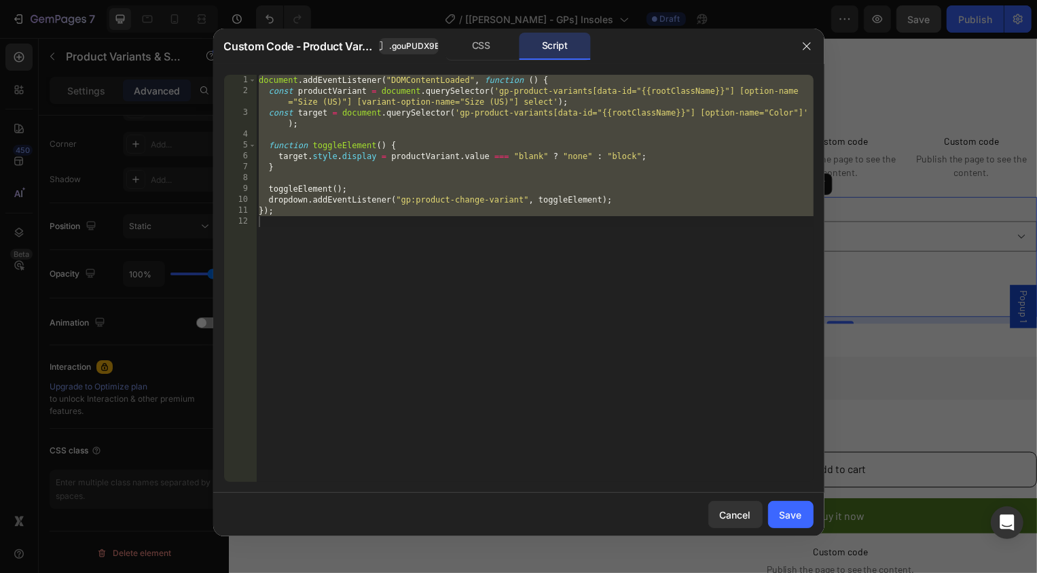
type textarea "});"
click at [308, 226] on div "document . addEventListener ( "DOMContentLoaded" , function ( ) { const product…" at bounding box center [535, 289] width 558 height 429
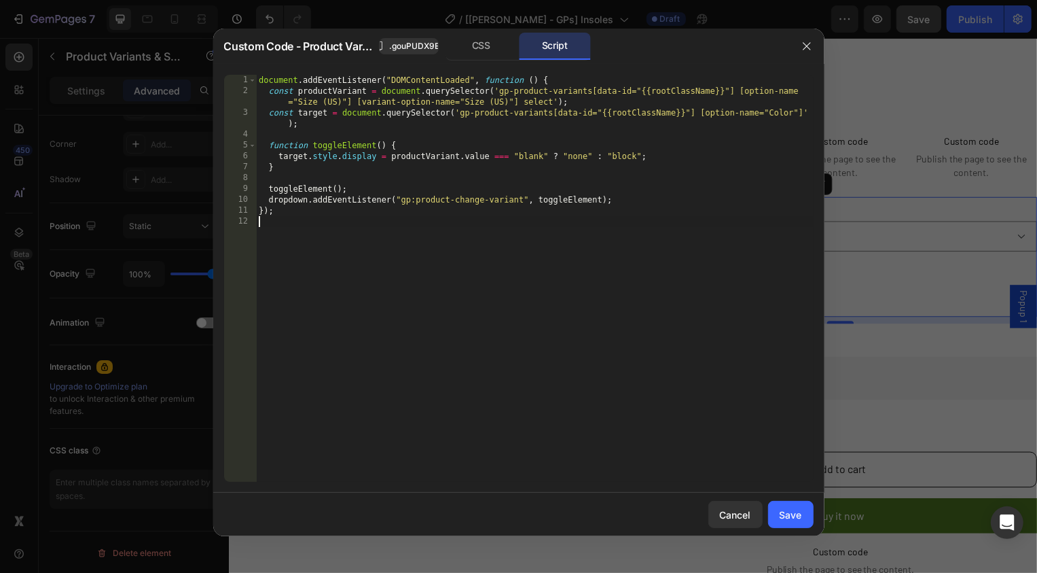
click at [321, 209] on div "document . addEventListener ( "DOMContentLoaded" , function ( ) { const product…" at bounding box center [535, 289] width 558 height 429
click at [285, 201] on div "document . addEventListener ( "DOMContentLoaded" , function ( ) { const product…" at bounding box center [535, 289] width 558 height 429
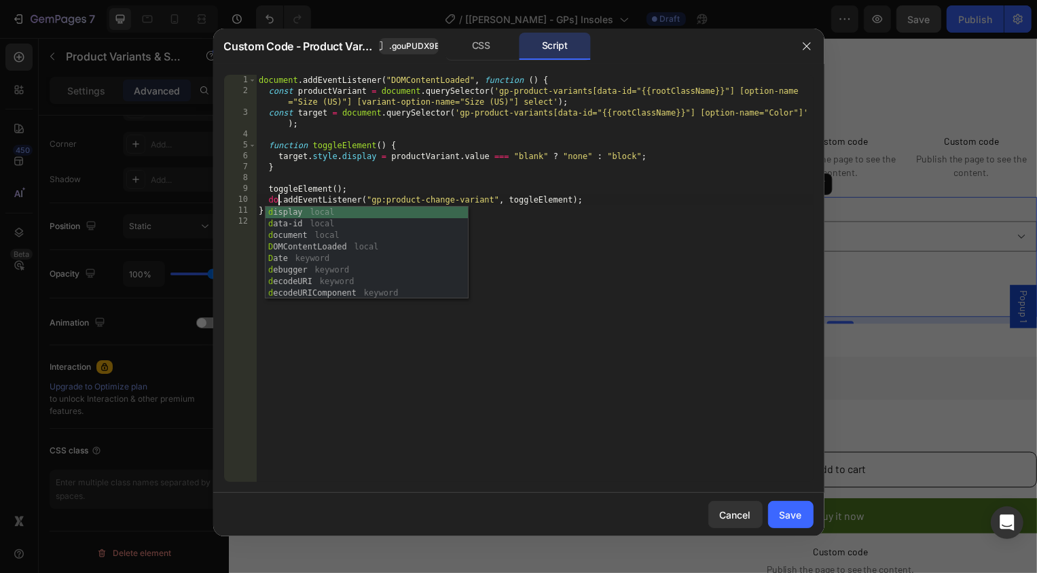
scroll to position [0, 2]
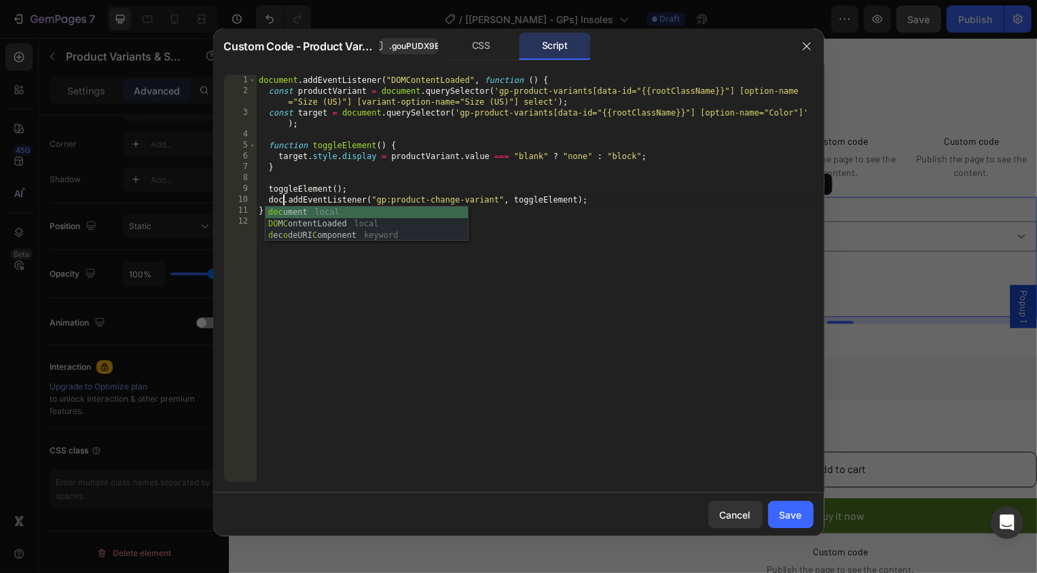
type textarea "document.addEventListener("gp:product-change-variant", toggleElement);"
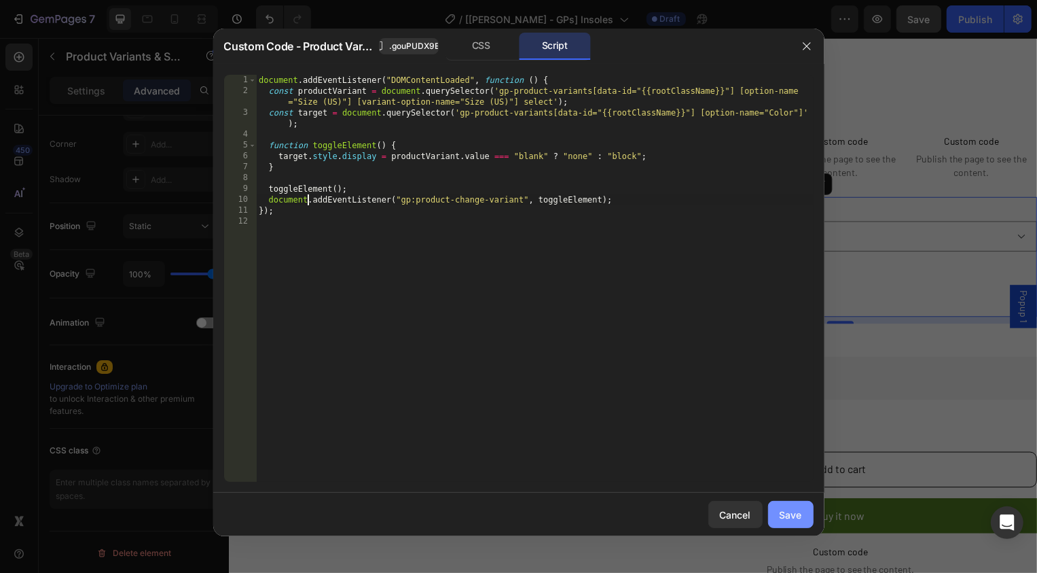
click at [793, 518] on div "Save" at bounding box center [791, 514] width 22 height 14
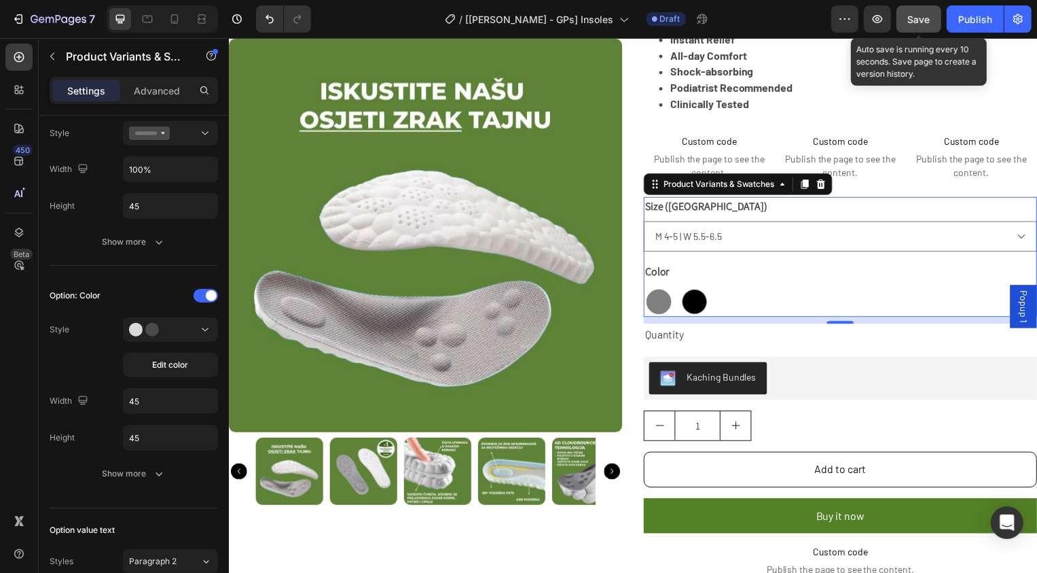
click at [918, 27] on button "Save" at bounding box center [919, 18] width 45 height 27
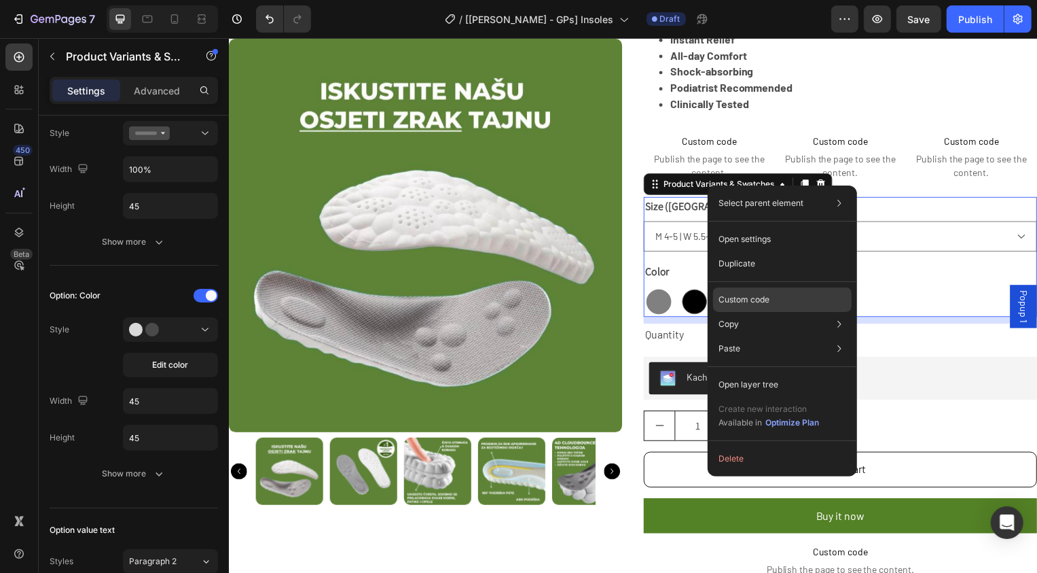
click at [728, 294] on p "Custom code" at bounding box center [744, 299] width 51 height 12
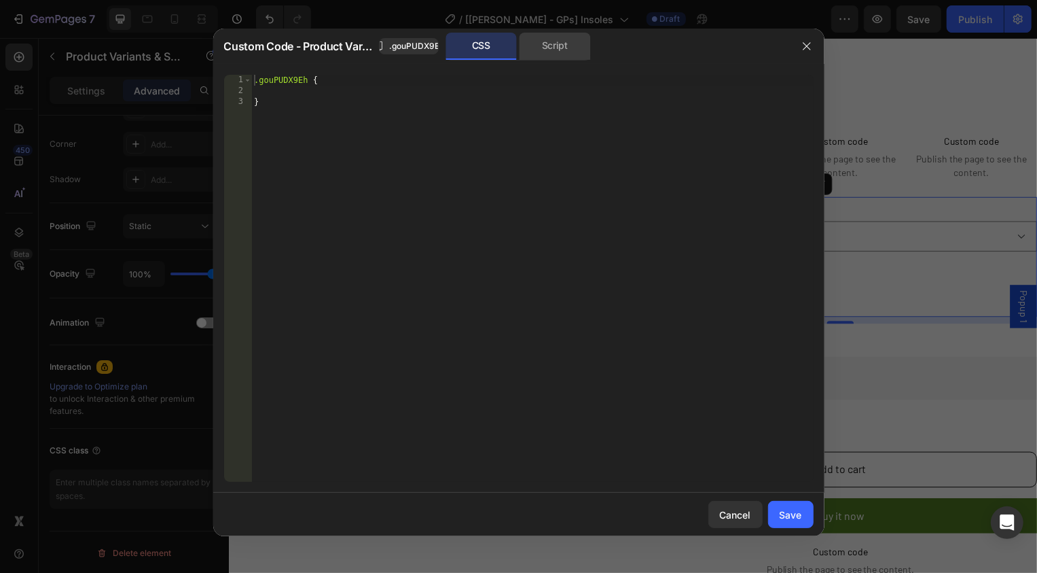
click at [558, 46] on div "Script" at bounding box center [555, 46] width 71 height 27
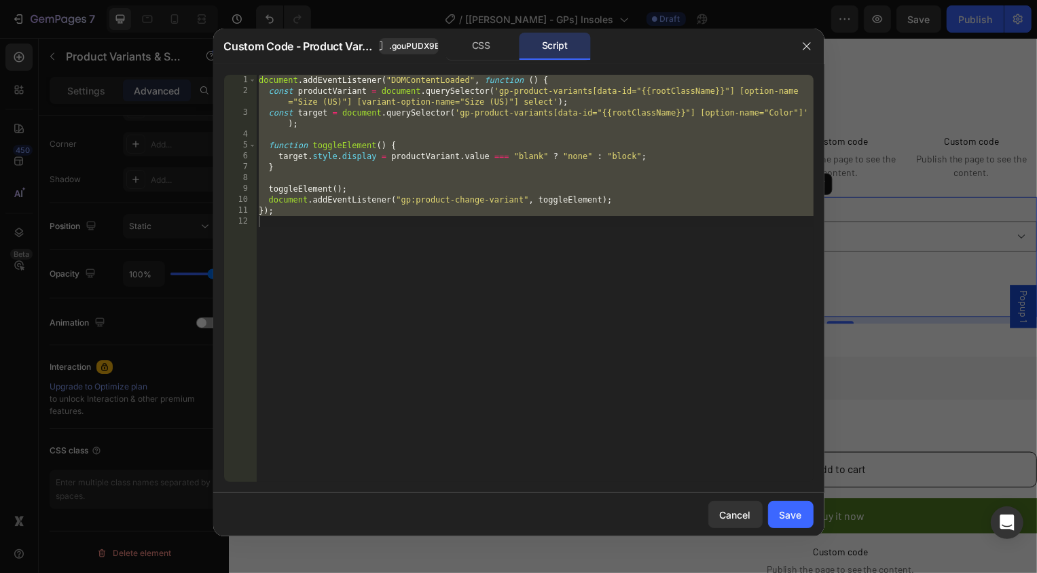
click at [596, 209] on div "document . addEventListener ( "DOMContentLoaded" , function ( ) { const product…" at bounding box center [535, 289] width 558 height 429
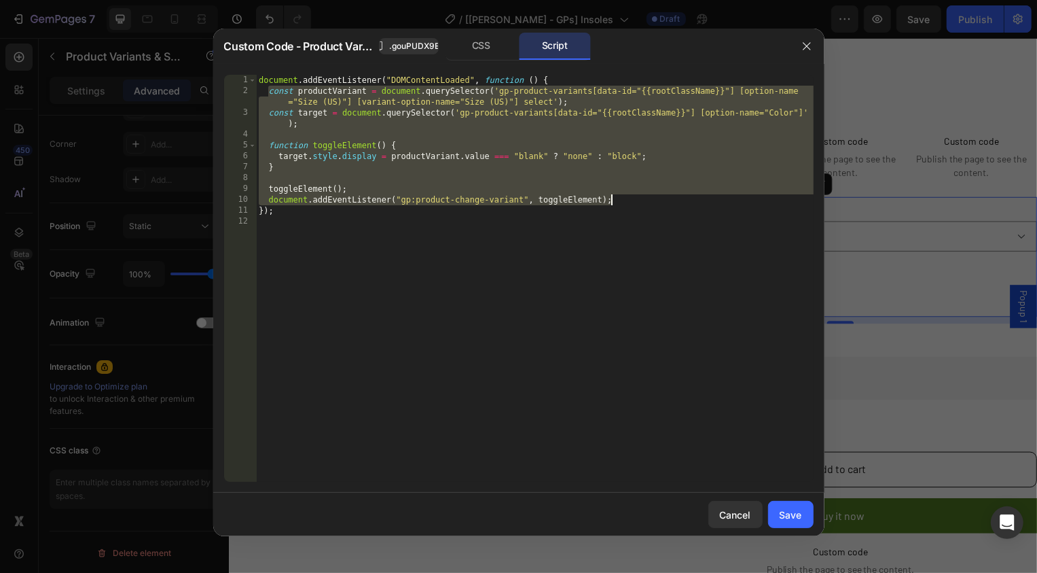
type textarea "toggleElement(); document.addEventListener("gp:product-change-variant", toggleE…"
drag, startPoint x: 268, startPoint y: 90, endPoint x: 656, endPoint y: 201, distance: 403.5
click at [656, 201] on div "document . addEventListener ( "DOMContentLoaded" , function ( ) { const product…" at bounding box center [535, 289] width 558 height 429
click at [494, 233] on div "document . addEventListener ( "DOMContentLoaded" , function ( ) { const product…" at bounding box center [535, 289] width 558 height 429
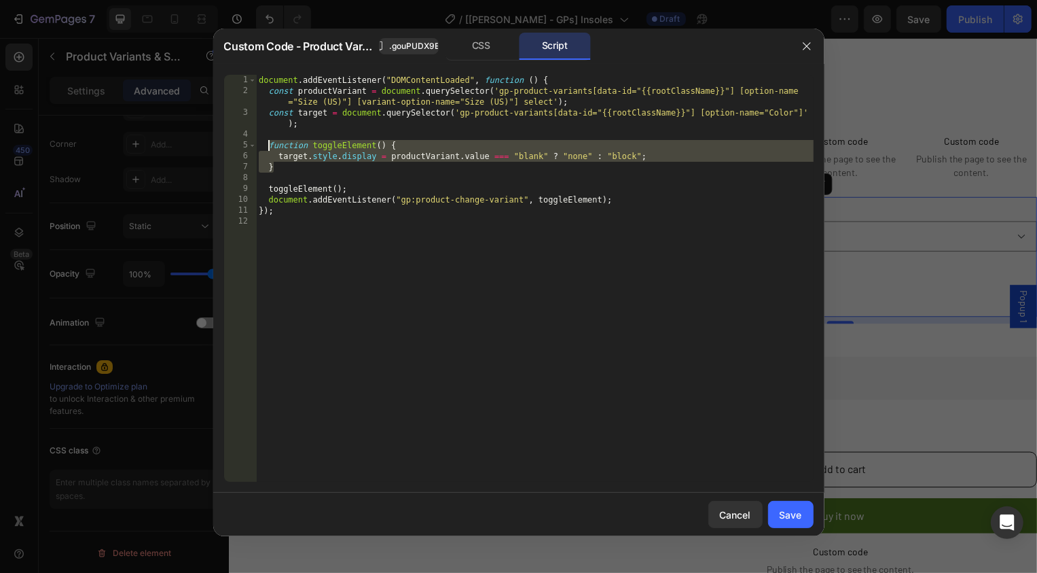
paste textarea "}"
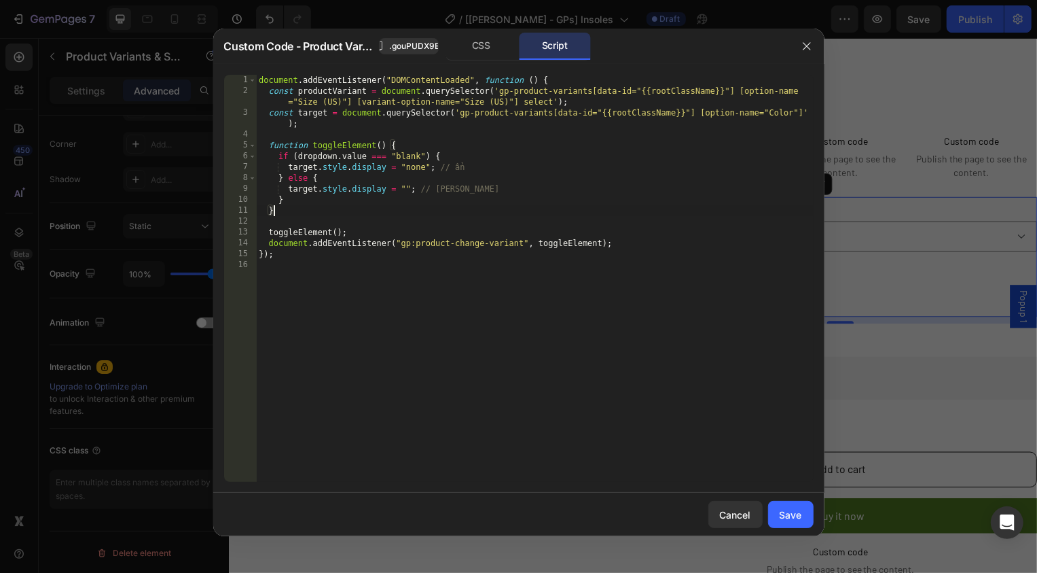
drag, startPoint x: 274, startPoint y: 166, endPoint x: 267, endPoint y: 146, distance: 21.7
click at [267, 146] on div "document . addEventListener ( "DOMContentLoaded" , function ( ) { const product…" at bounding box center [535, 289] width 558 height 429
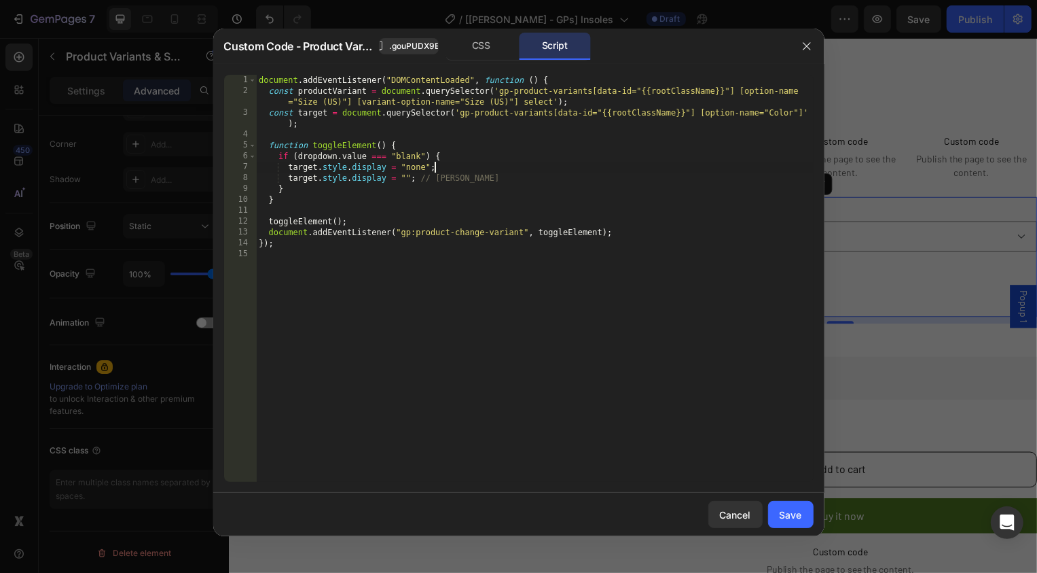
drag, startPoint x: 467, startPoint y: 175, endPoint x: 435, endPoint y: 169, distance: 31.8
click at [435, 169] on div "document . addEventListener ( "DOMContentLoaded" , function ( ) { const product…" at bounding box center [535, 289] width 558 height 429
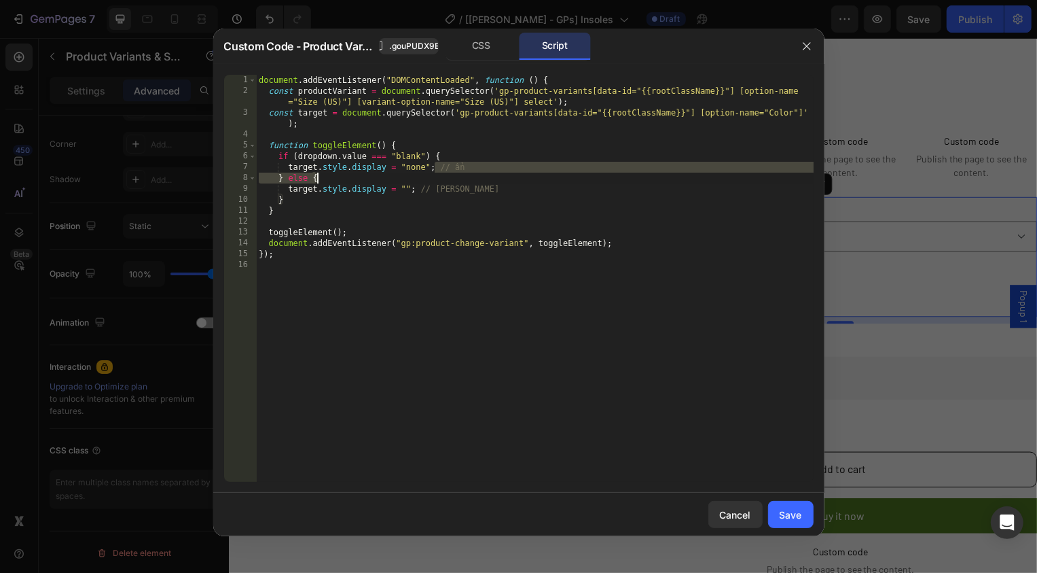
click at [488, 167] on div "document . addEventListener ( "DOMContentLoaded" , function ( ) { const product…" at bounding box center [535, 289] width 558 height 429
click at [466, 185] on div "document . addEventListener ( "DOMContentLoaded" , function ( ) { const product…" at bounding box center [535, 289] width 558 height 429
type textarea "target.style.display = "block";"
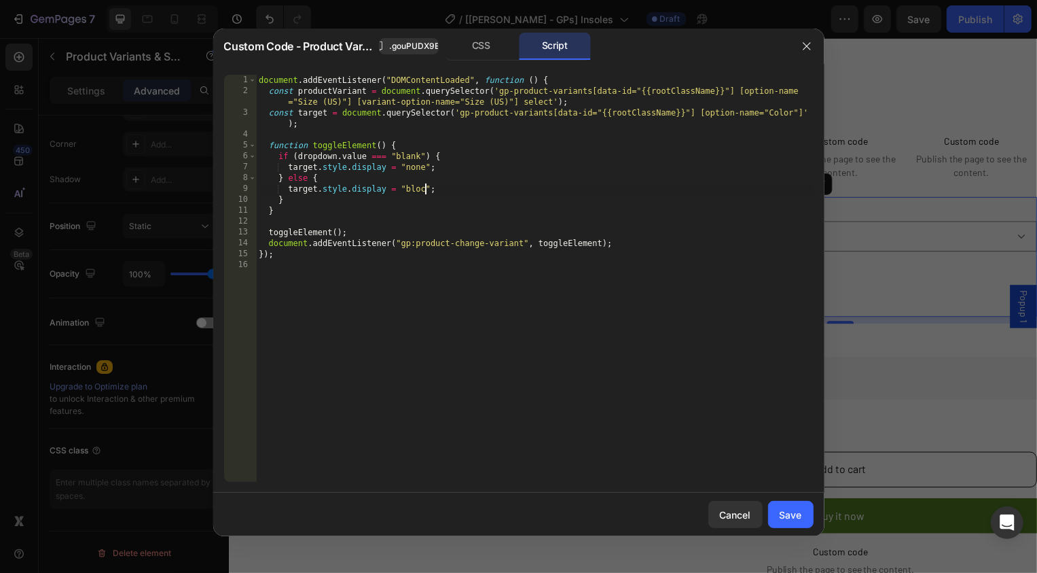
scroll to position [0, 14]
click at [589, 190] on div "document . addEventListener ( "DOMContentLoaded" , function ( ) { const product…" at bounding box center [535, 289] width 558 height 429
click at [779, 503] on button "Save" at bounding box center [791, 514] width 46 height 27
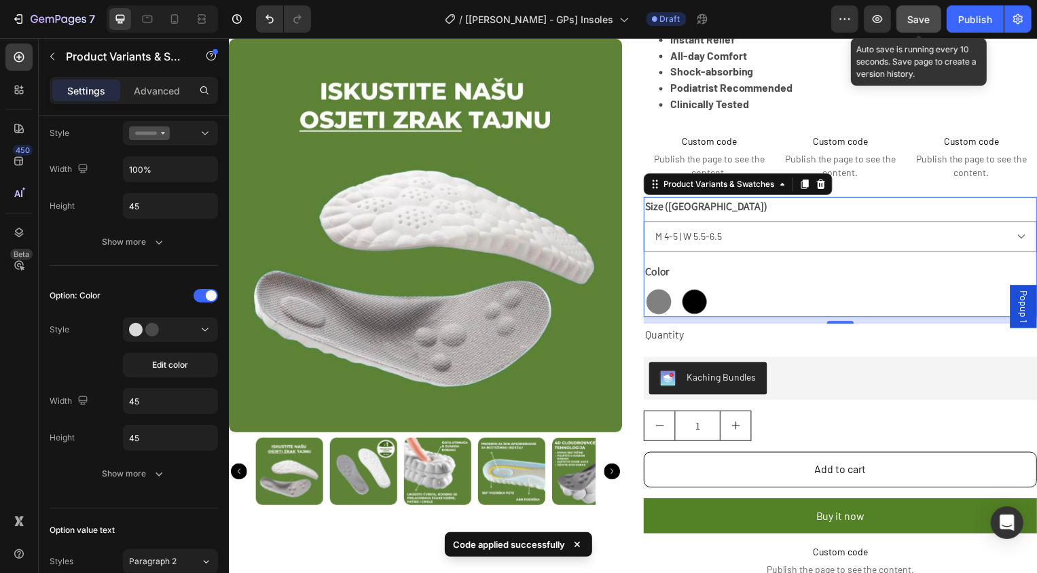
click at [922, 31] on button "Save" at bounding box center [919, 18] width 45 height 27
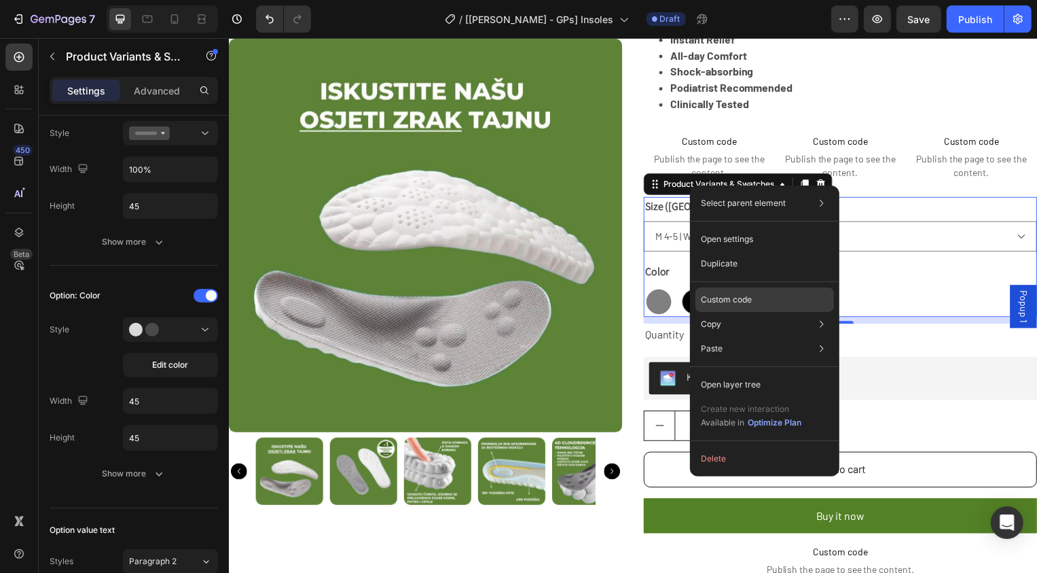
click at [708, 295] on p "Custom code" at bounding box center [726, 299] width 51 height 12
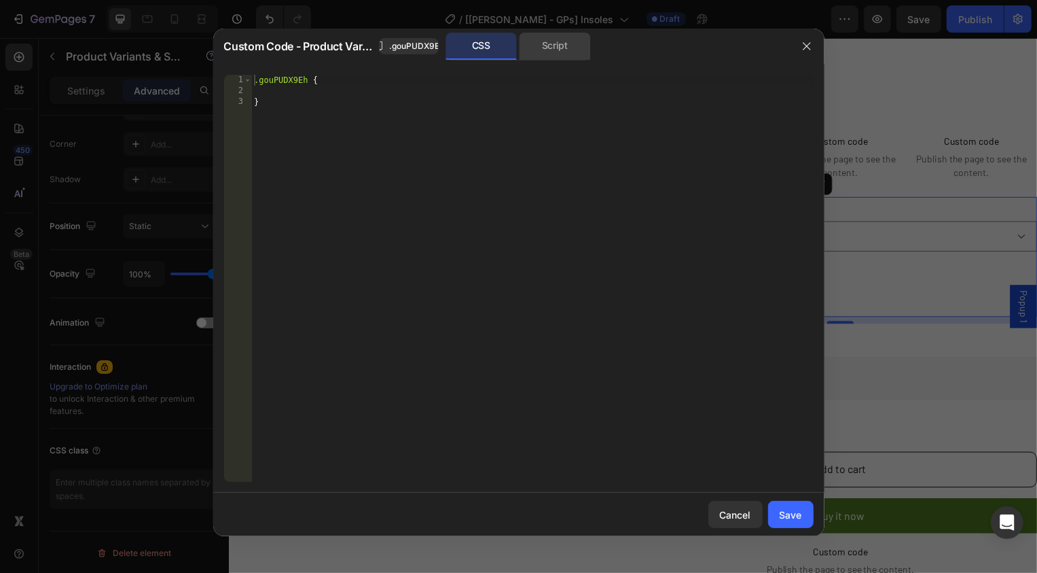
click at [560, 57] on div "Script" at bounding box center [555, 46] width 71 height 27
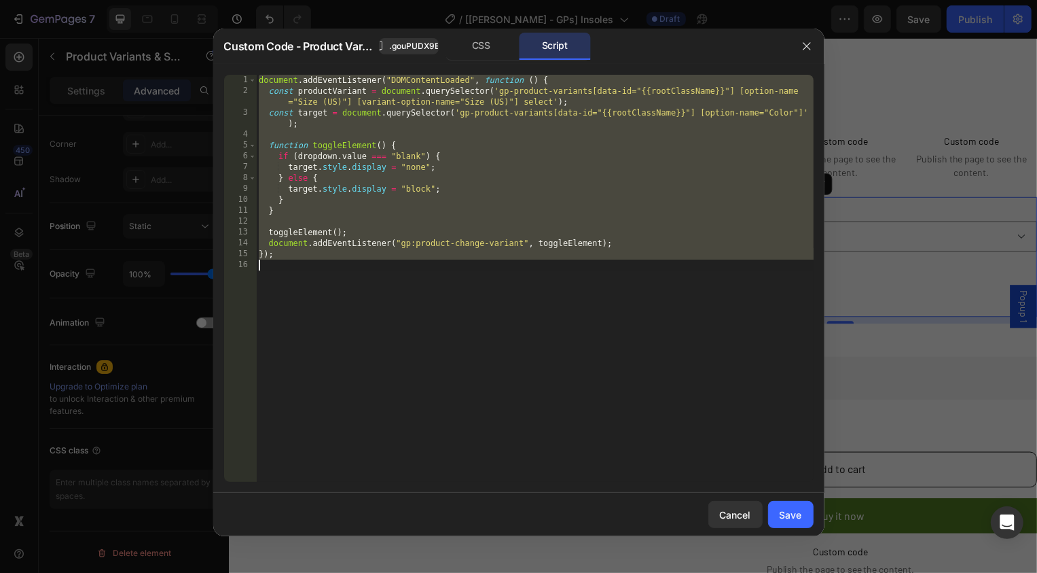
click at [449, 209] on div "document . addEventListener ( "DOMContentLoaded" , function ( ) { const product…" at bounding box center [535, 289] width 558 height 429
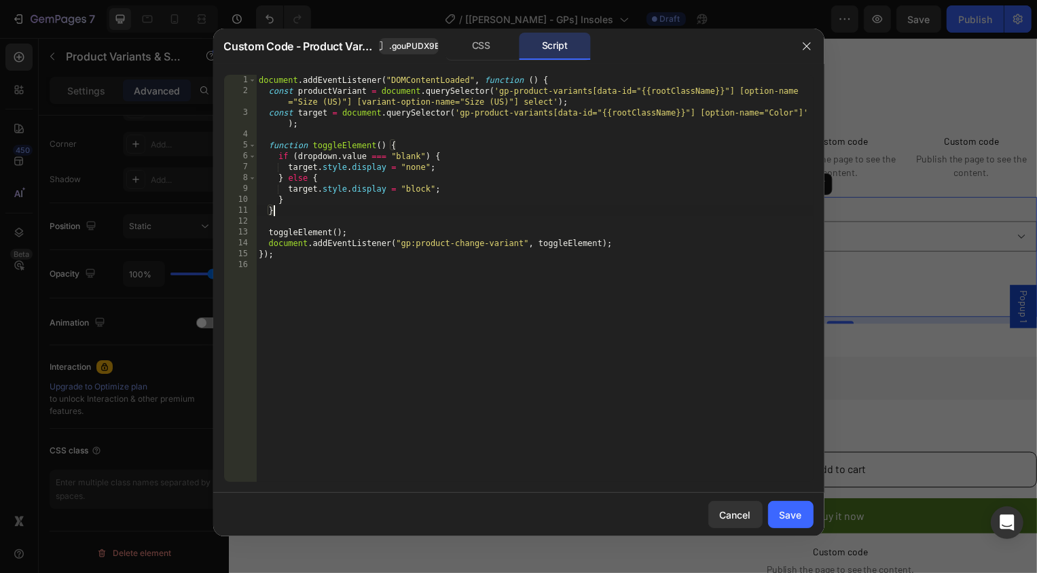
click at [316, 88] on div "document . addEventListener ( "DOMContentLoaded" , function ( ) { const product…" at bounding box center [535, 289] width 558 height 429
click at [306, 112] on div "document . addEventListener ( "DOMContentLoaded" , function ( ) { const product…" at bounding box center [535, 289] width 558 height 429
click at [325, 96] on div "document . addEventListener ( "DOMContentLoaded" , function ( ) { const product…" at bounding box center [535, 289] width 558 height 429
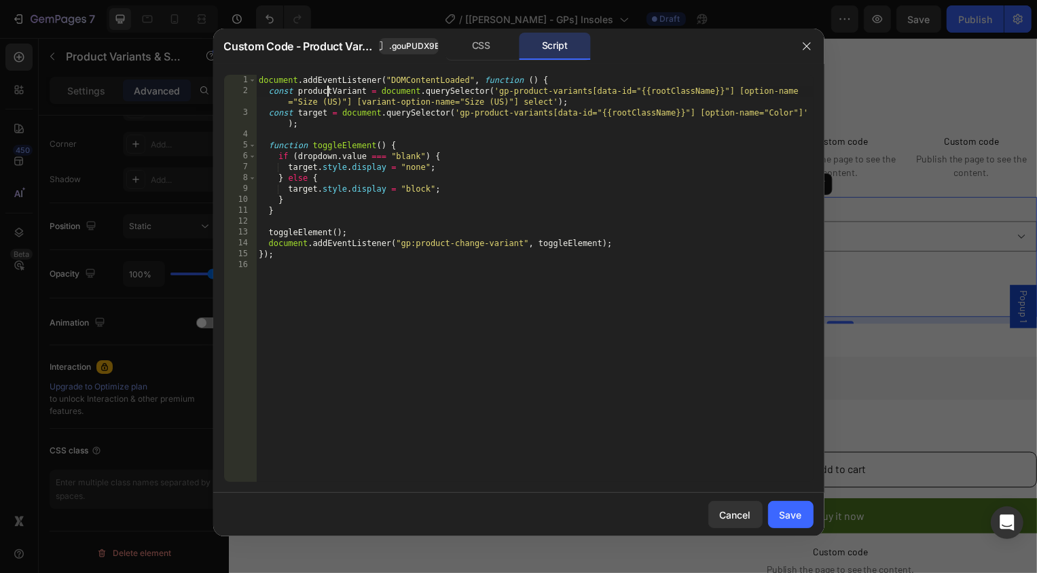
click at [331, 93] on div "document . addEventListener ( "DOMContentLoaded" , function ( ) { const product…" at bounding box center [535, 289] width 558 height 429
click at [312, 156] on div "document . addEventListener ( "DOMContentLoaded" , function ( ) { const product…" at bounding box center [535, 289] width 558 height 429
paste textarea "productVariant"
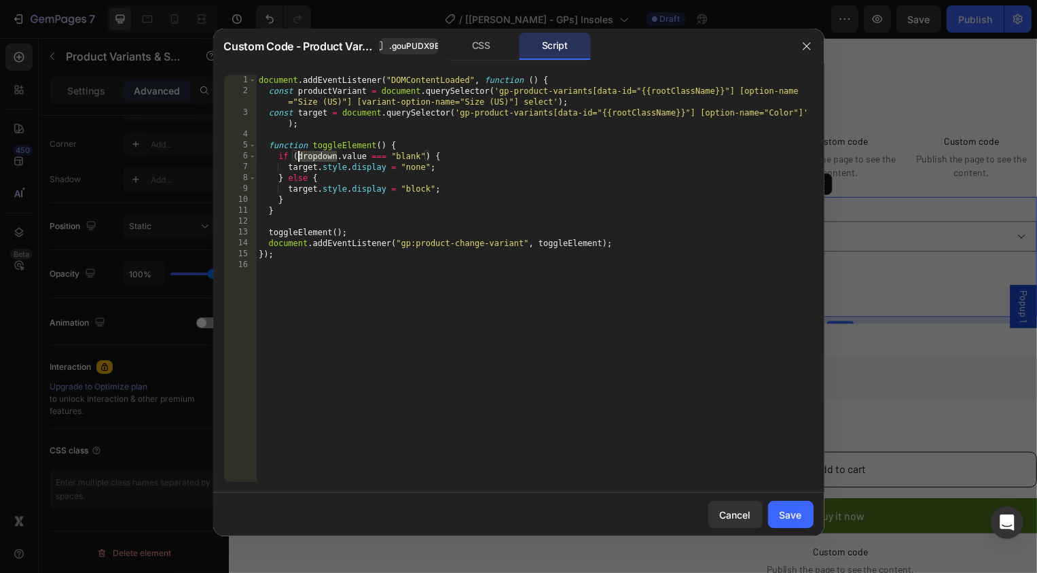
type textarea "if (productVariant.value === "blank") {"
click at [783, 512] on div "Save" at bounding box center [791, 514] width 22 height 14
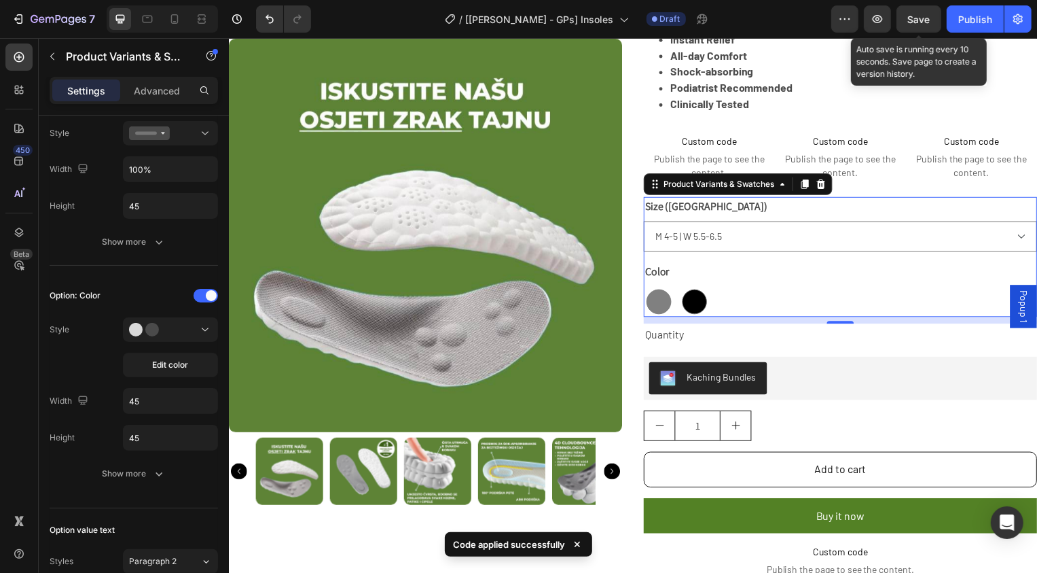
click at [921, 18] on span "Save" at bounding box center [919, 20] width 22 height 12
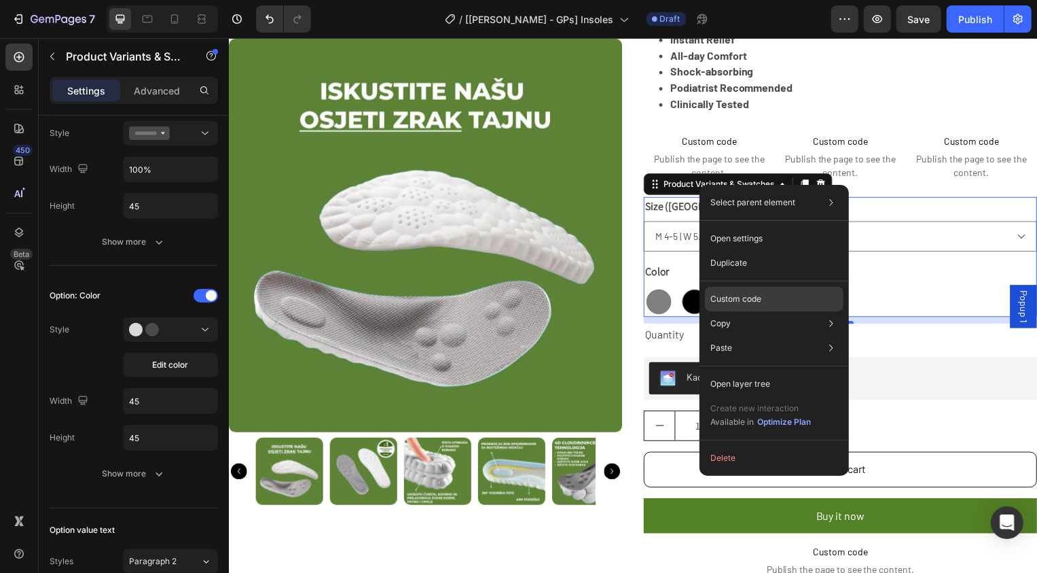
click at [714, 300] on p "Custom code" at bounding box center [736, 299] width 51 height 12
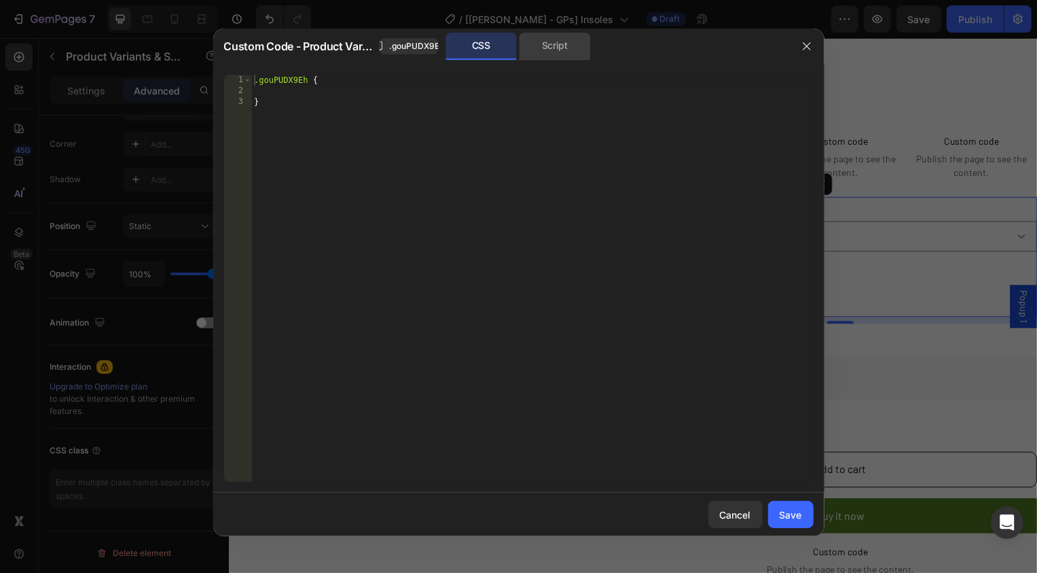
click at [558, 51] on div "Script" at bounding box center [555, 46] width 71 height 27
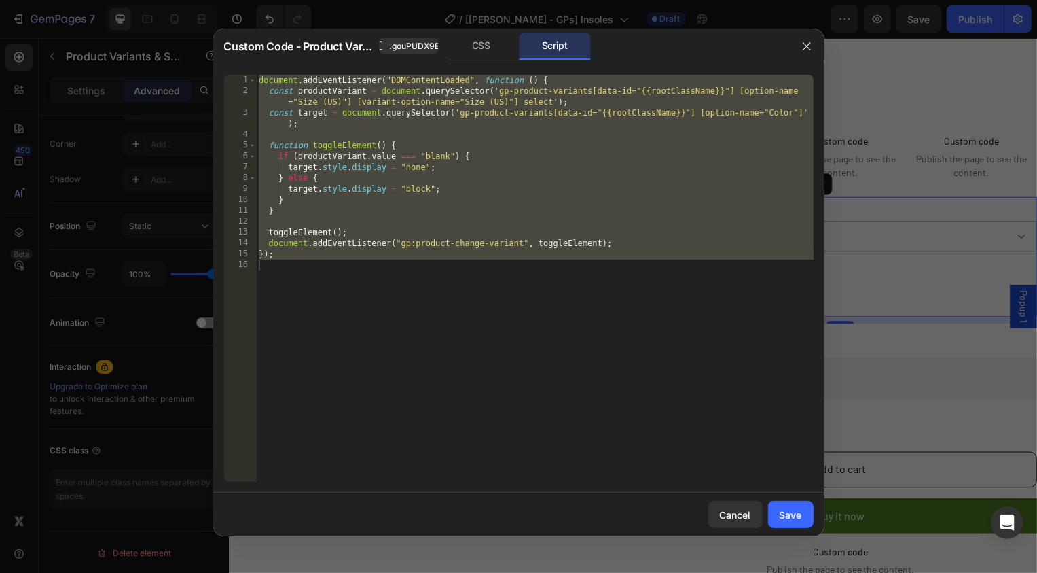
click at [518, 118] on div "document . addEventListener ( "DOMContentLoaded" , function ( ) { const product…" at bounding box center [535, 289] width 558 height 429
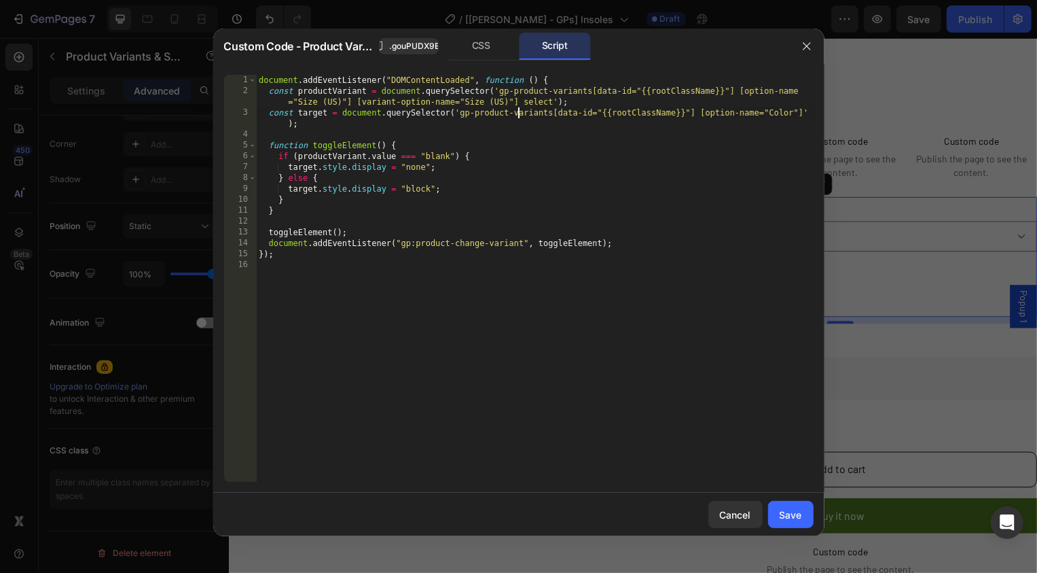
type textarea "const target = document.querySelector('gp-product-variants[data-id="{{rootClass…"
drag, startPoint x: 341, startPoint y: 113, endPoint x: 349, endPoint y: 120, distance: 10.6
click at [349, 120] on div "document . addEventListener ( "DOMContentLoaded" , function ( ) { const product…" at bounding box center [535, 289] width 558 height 429
click at [395, 41] on span ".gouPUDX9Eh" at bounding box center [416, 46] width 55 height 12
click at [521, 174] on div "document . addEventListener ( "DOMContentLoaded" , function ( ) { const product…" at bounding box center [535, 289] width 558 height 429
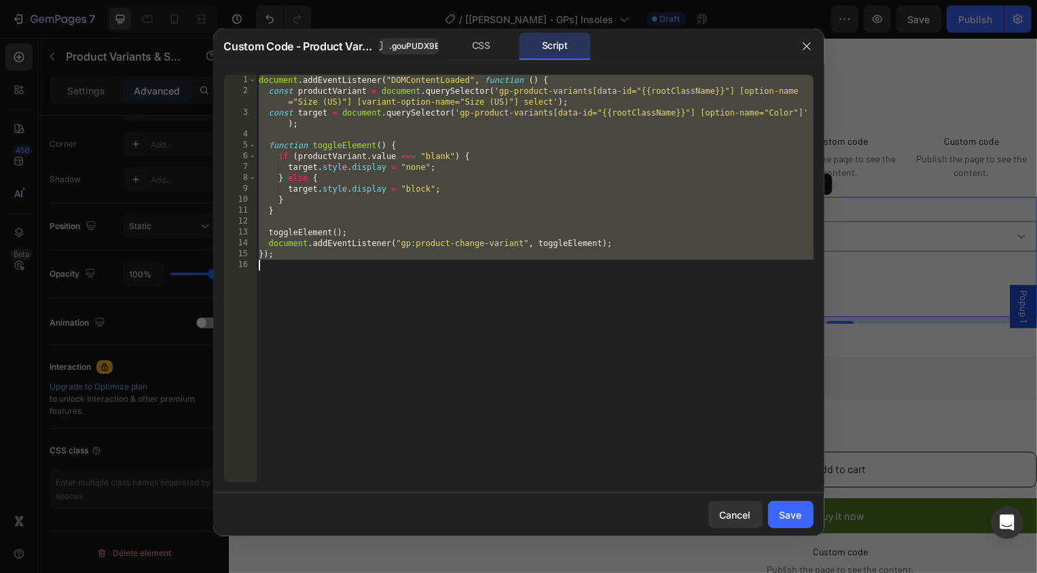
click at [480, 152] on div "document . addEventListener ( "DOMContentLoaded" , function ( ) { const product…" at bounding box center [535, 289] width 558 height 429
type textarea "});"
paste textarea
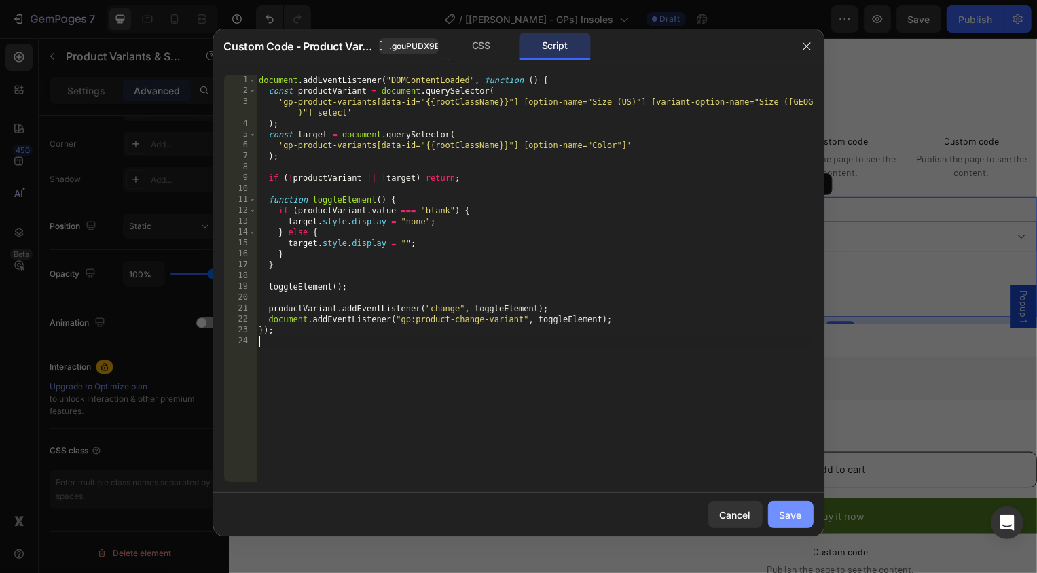
click at [793, 519] on div "Save" at bounding box center [791, 514] width 22 height 14
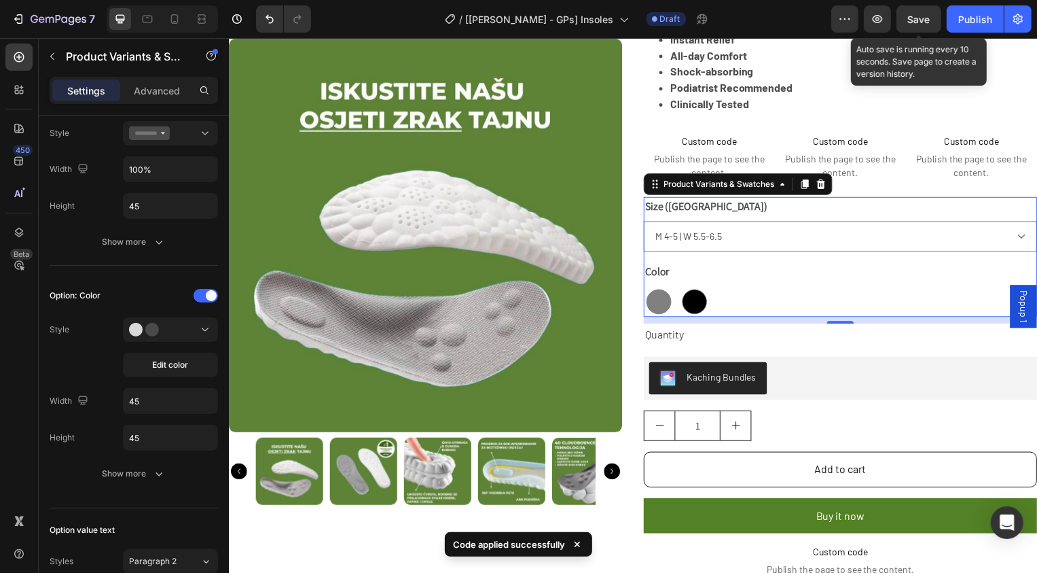
click at [916, 18] on span "Save" at bounding box center [919, 20] width 22 height 12
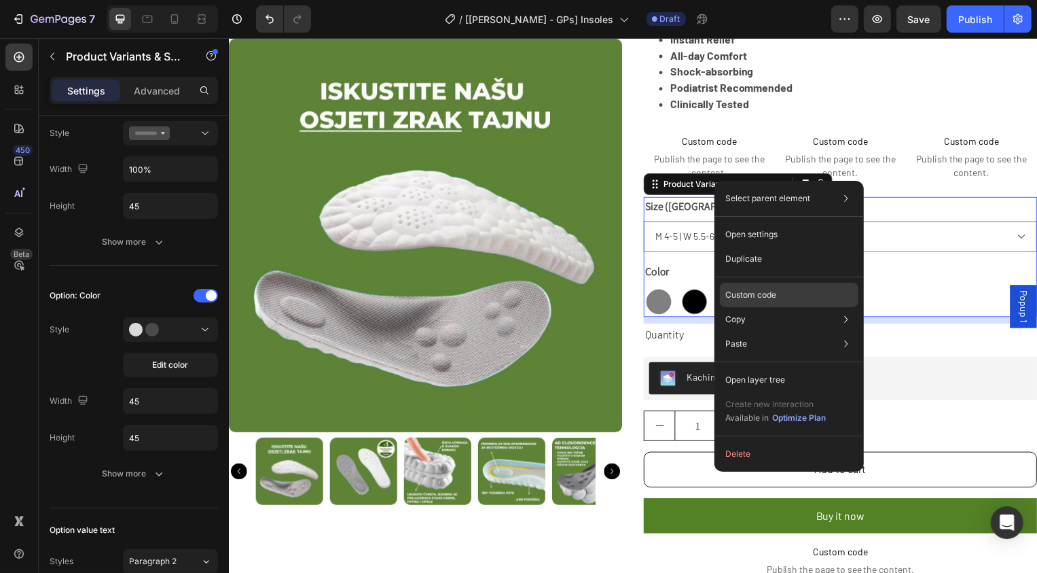
click at [741, 331] on div "Custom code" at bounding box center [789, 343] width 139 height 24
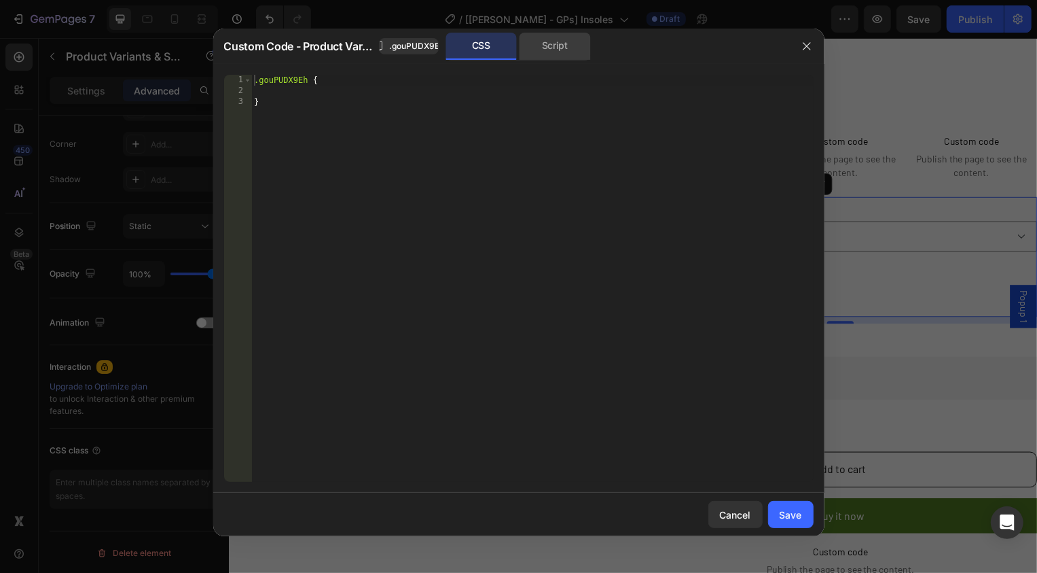
click at [562, 56] on div "Script" at bounding box center [555, 46] width 71 height 27
